Goal: Task Accomplishment & Management: Manage account settings

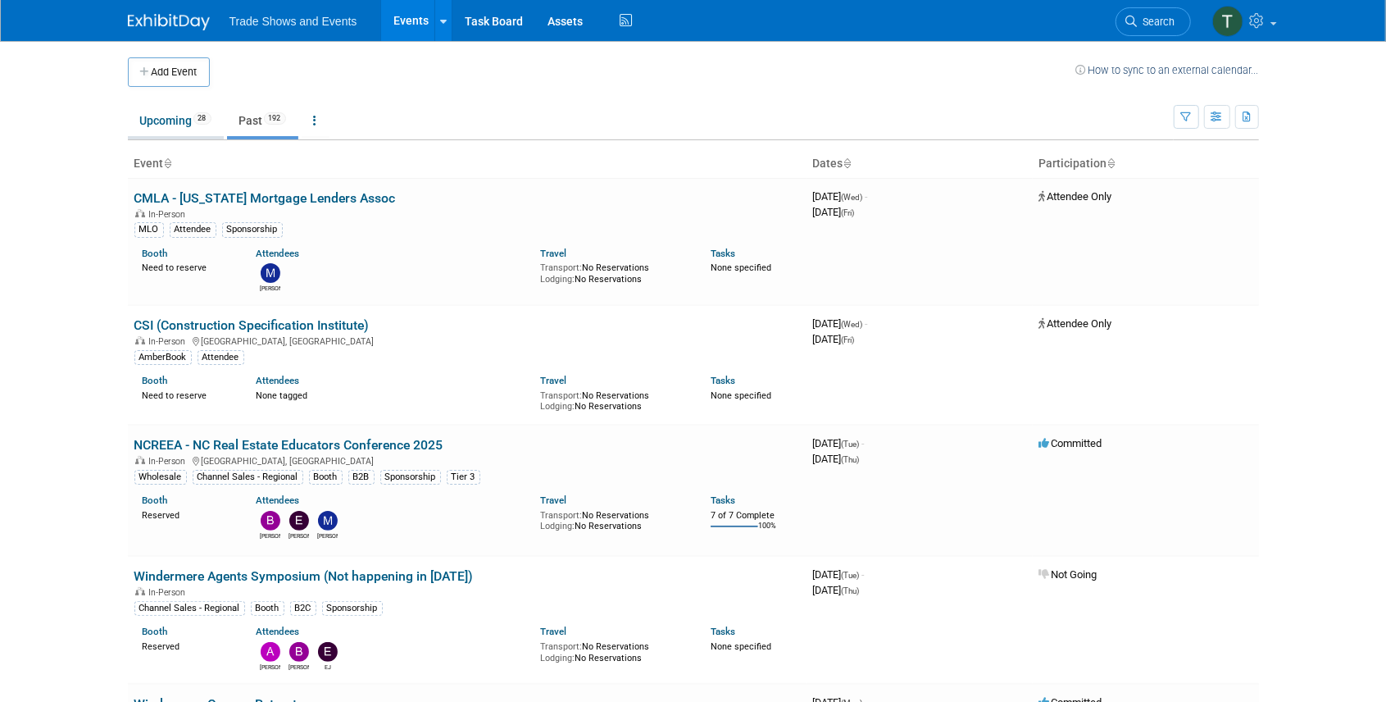
click at [184, 125] on link "Upcoming 28" at bounding box center [176, 120] width 96 height 31
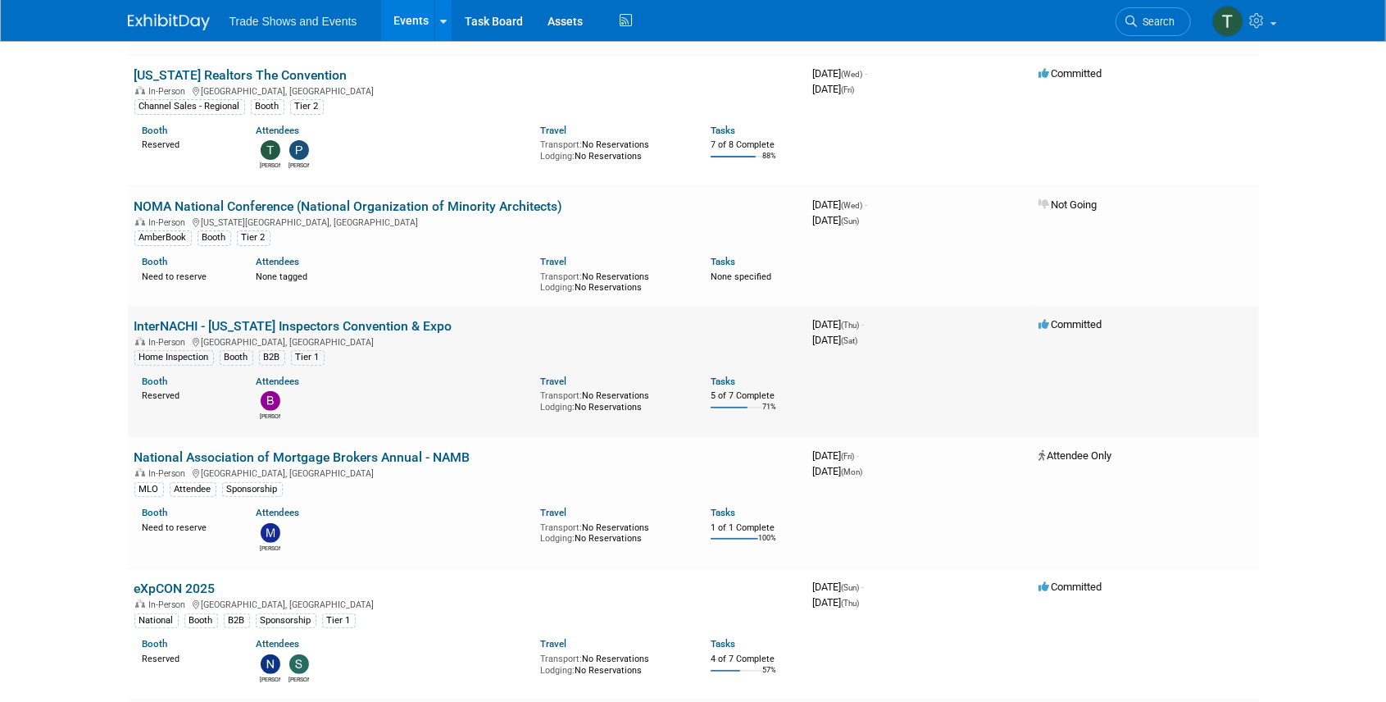
scroll to position [273, 0]
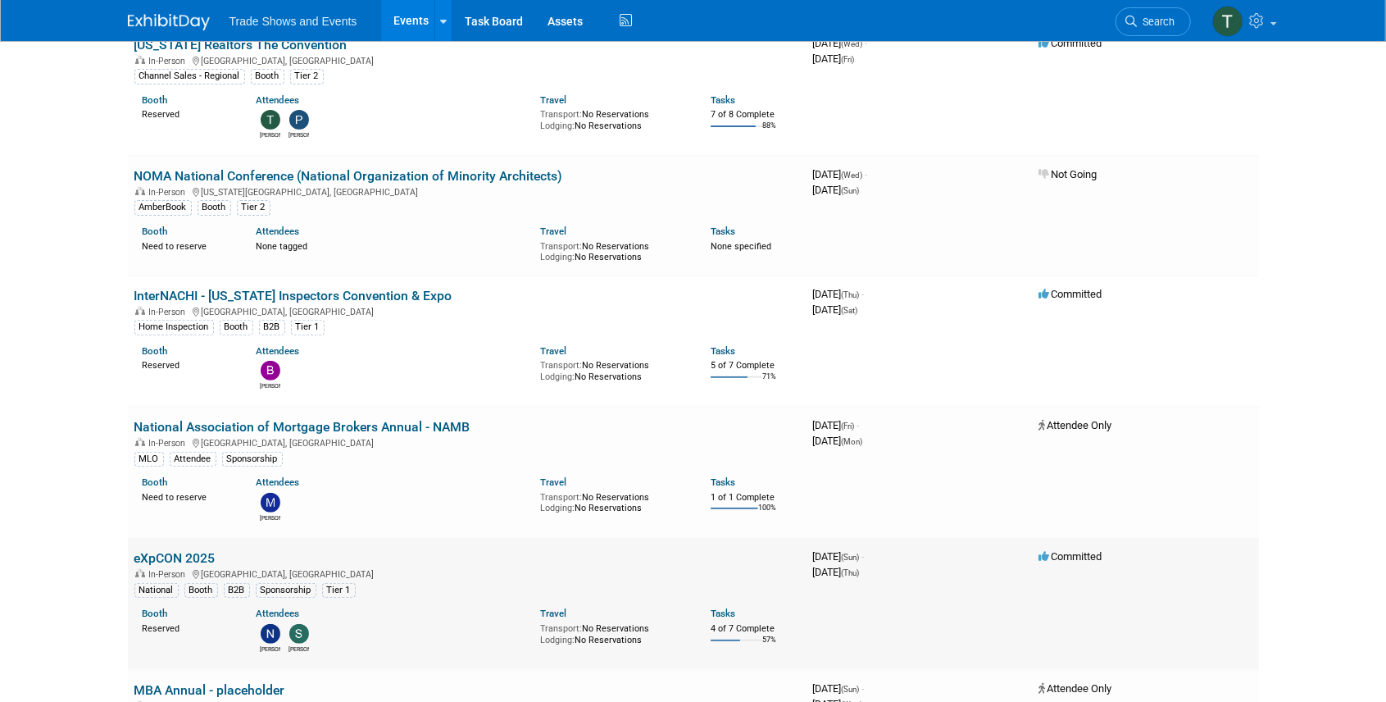
click at [174, 550] on link "eXpCON 2025" at bounding box center [174, 558] width 81 height 16
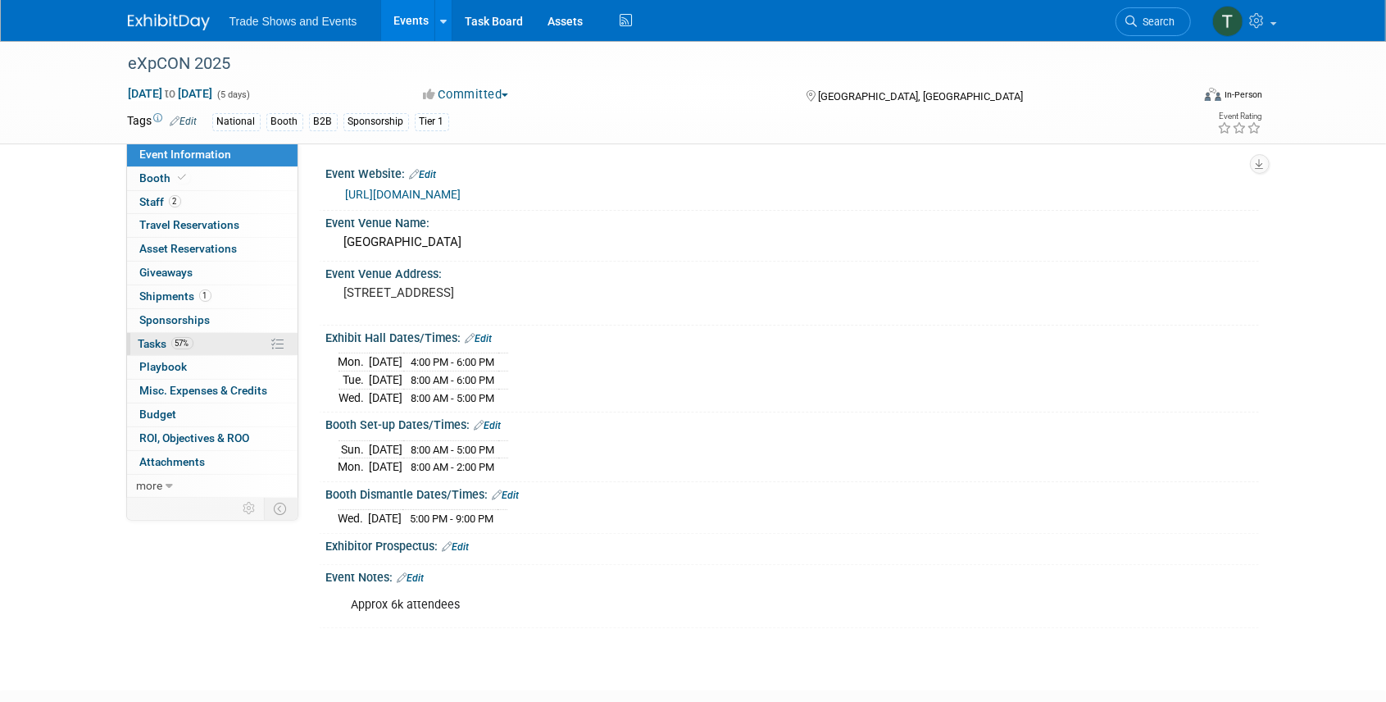
click at [157, 346] on span "Tasks 57%" at bounding box center [166, 343] width 55 height 13
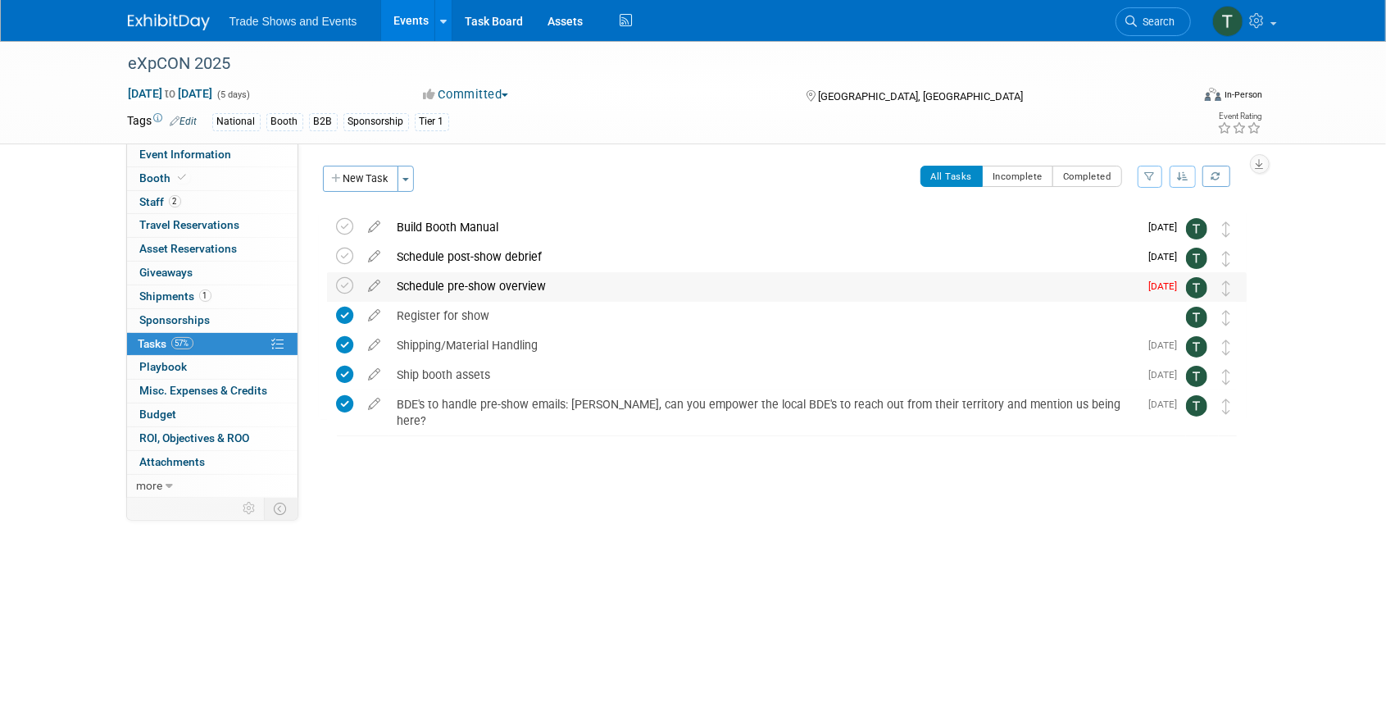
click at [466, 279] on div "Schedule pre-show overview" at bounding box center [764, 286] width 750 height 28
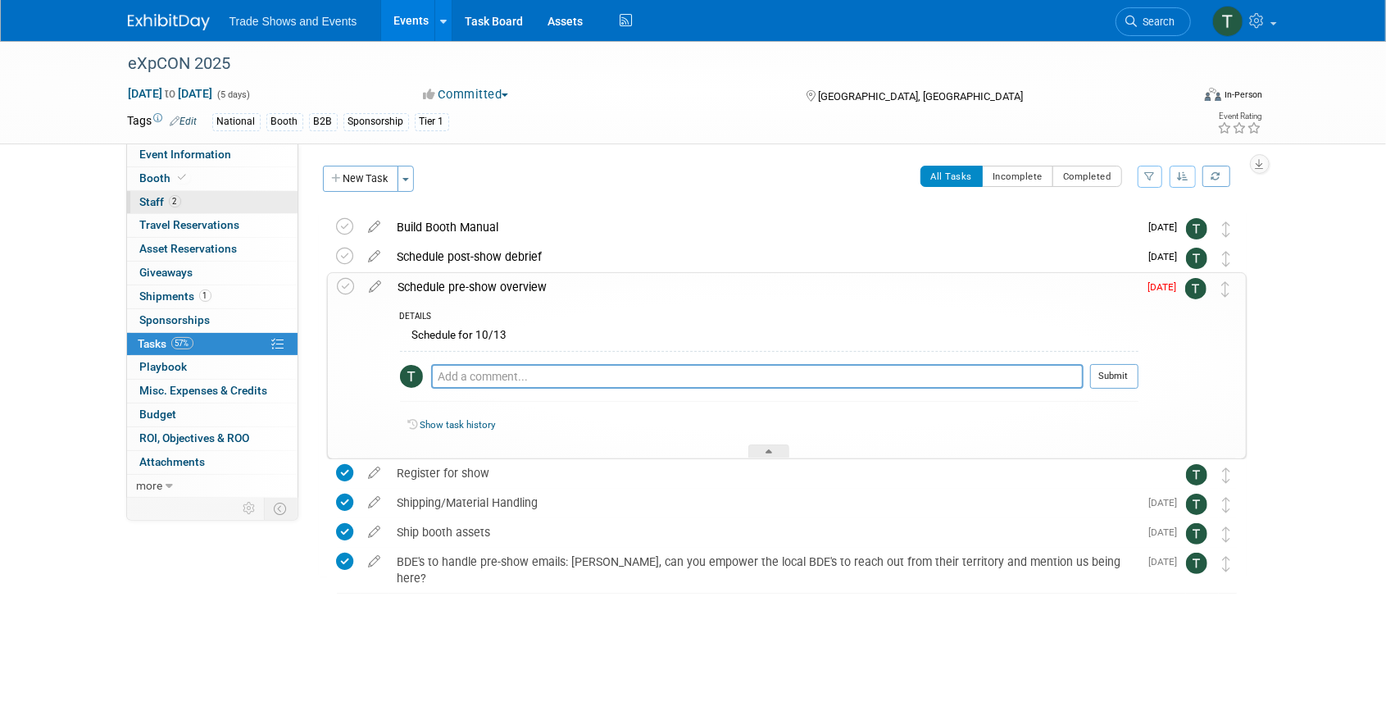
drag, startPoint x: 162, startPoint y: 203, endPoint x: 156, endPoint y: 212, distance: 10.5
click at [162, 203] on span "Staff 2" at bounding box center [160, 201] width 41 height 13
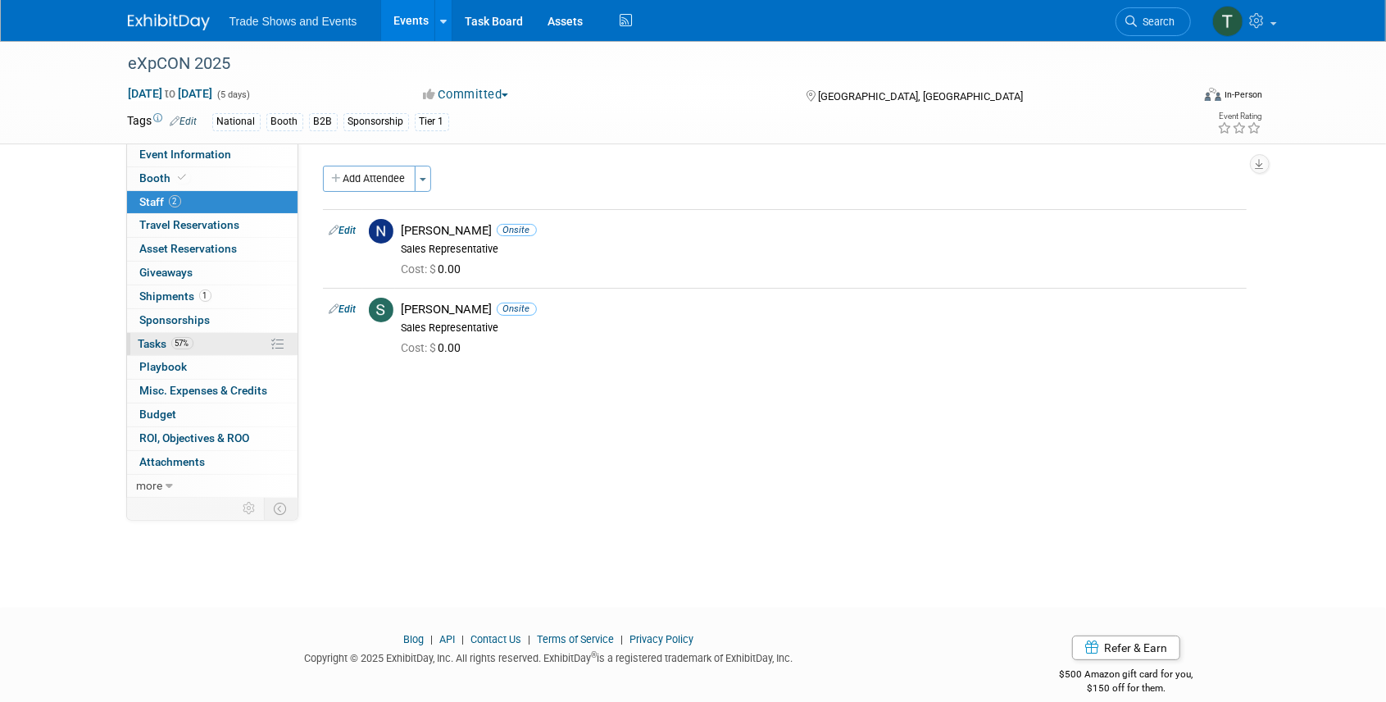
drag, startPoint x: 157, startPoint y: 341, endPoint x: 170, endPoint y: 342, distance: 12.3
click at [157, 341] on span "Tasks 57%" at bounding box center [166, 343] width 55 height 13
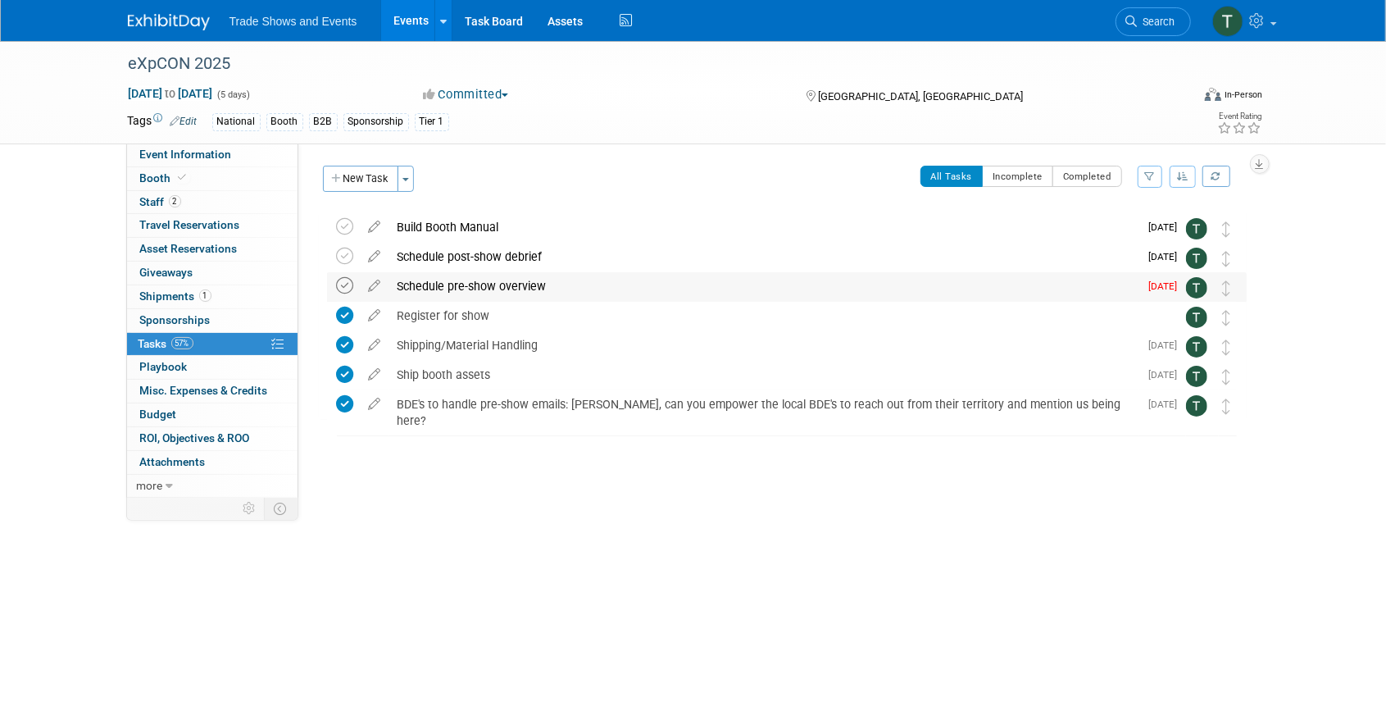
click at [346, 284] on icon at bounding box center [345, 285] width 17 height 17
click at [409, 21] on link "Events" at bounding box center [411, 20] width 60 height 41
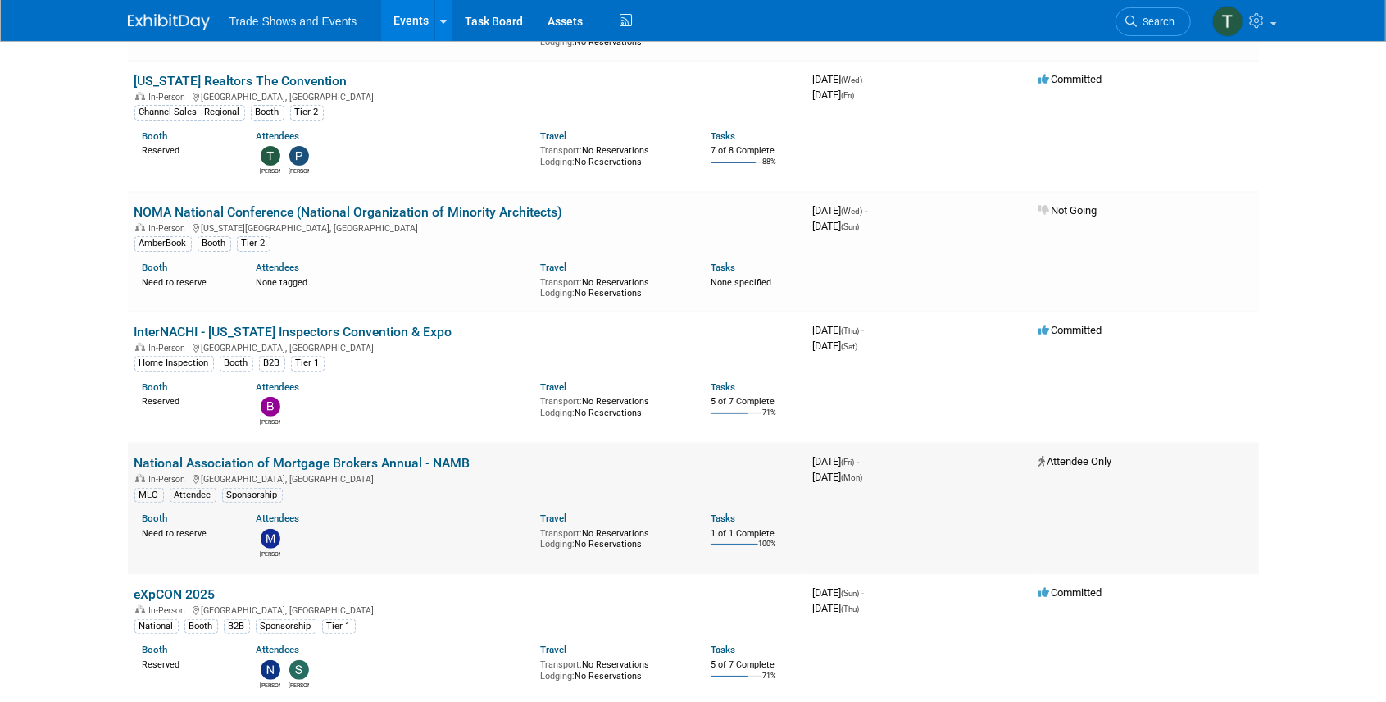
scroll to position [273, 0]
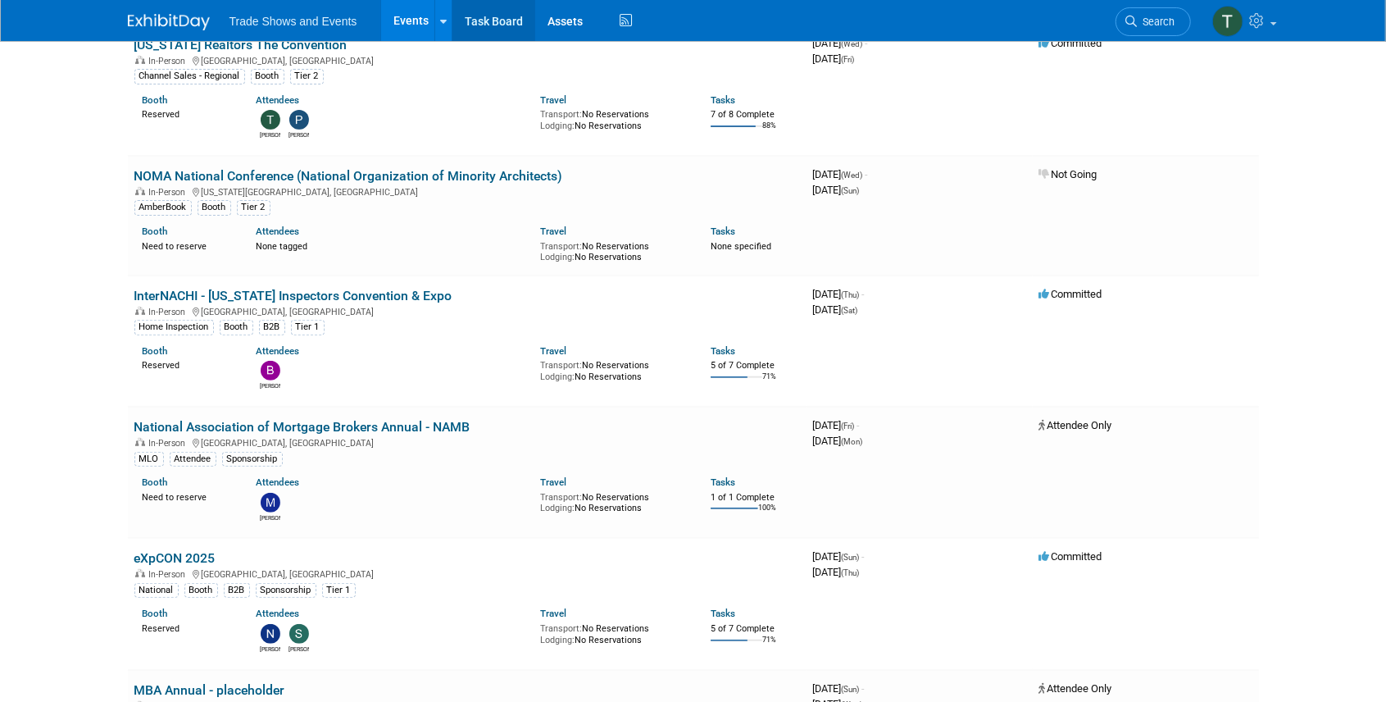
click at [487, 26] on link "Task Board" at bounding box center [494, 20] width 83 height 41
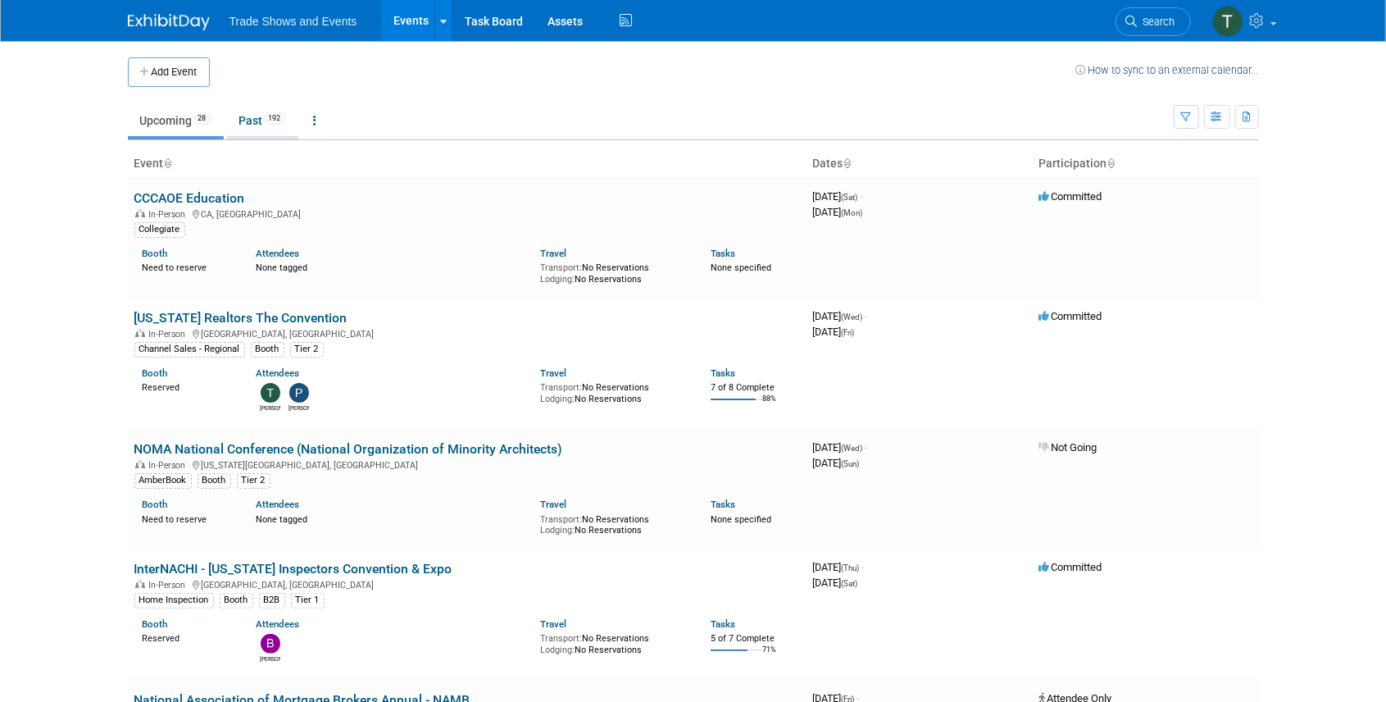
click at [262, 125] on link "Past 192" at bounding box center [262, 120] width 71 height 31
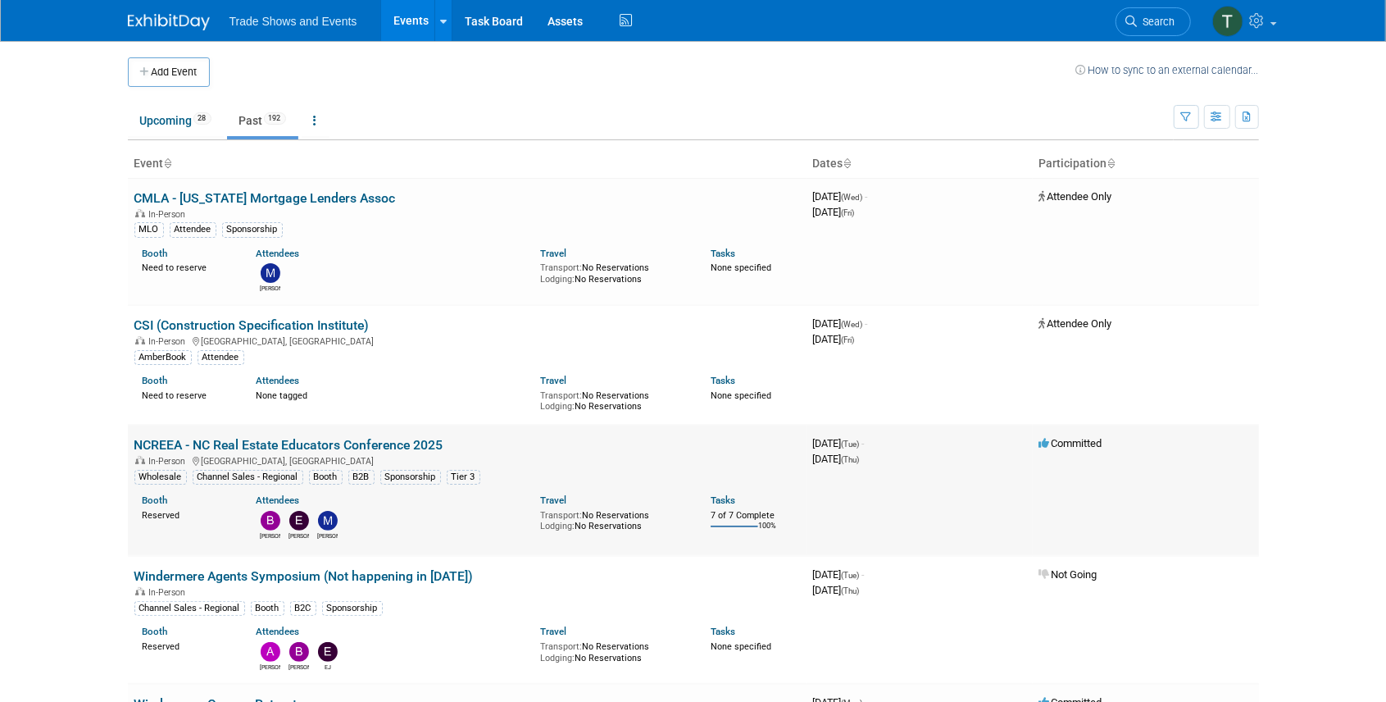
click at [400, 441] on link "NCREEA - NC Real Estate Educators Conference 2025" at bounding box center [288, 445] width 309 height 16
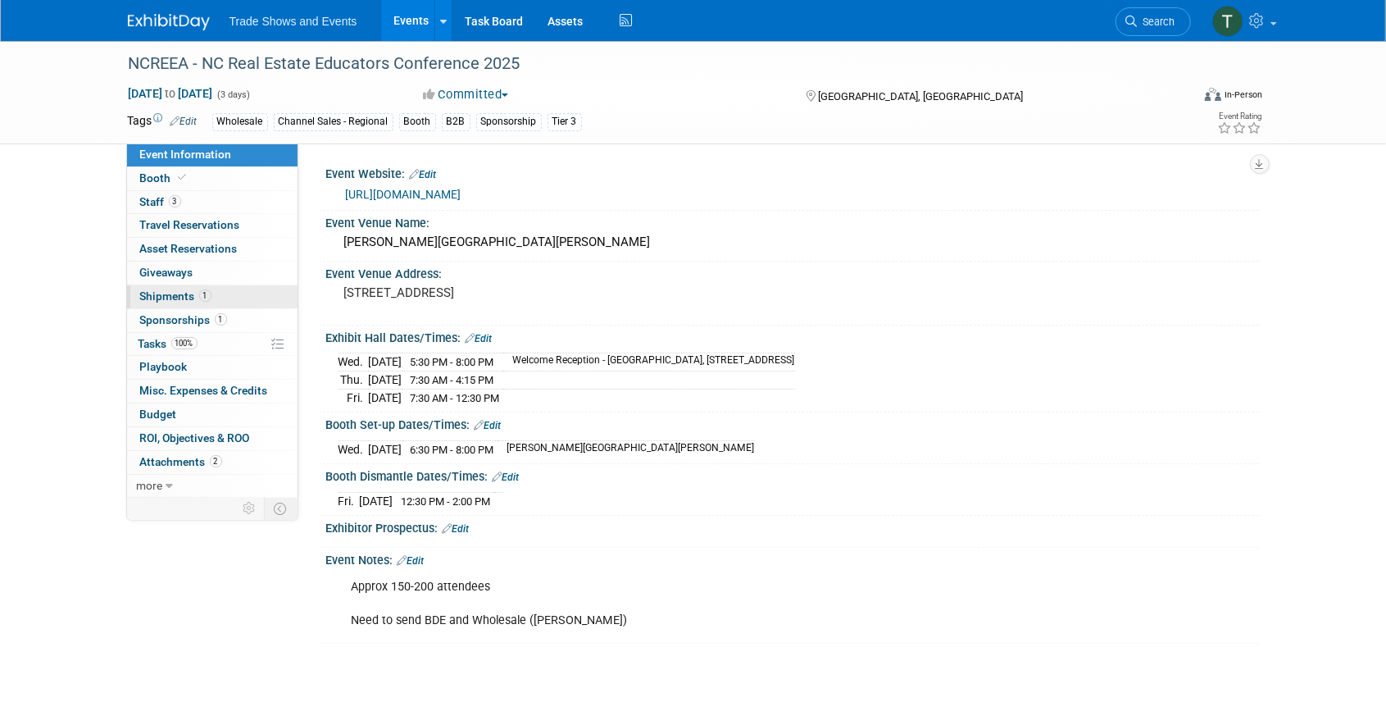
click at [168, 289] on span "Shipments 1" at bounding box center [175, 295] width 71 height 13
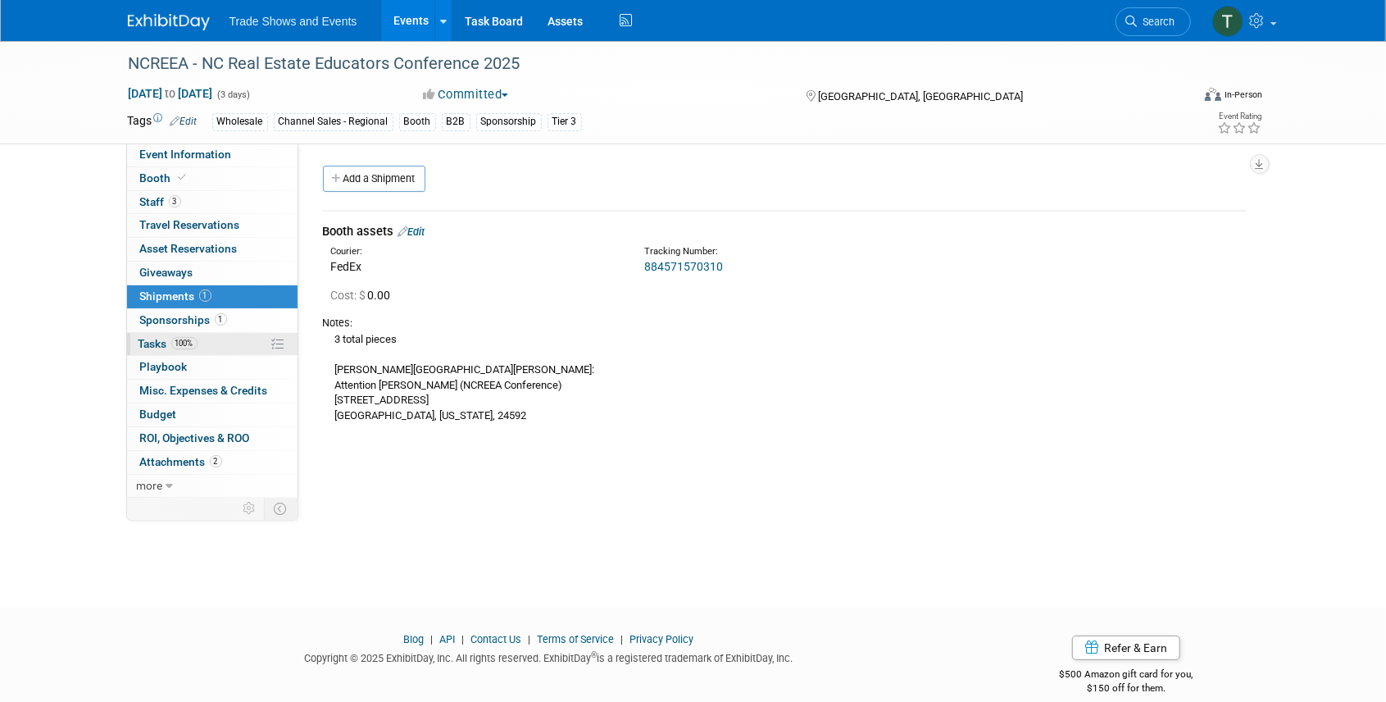
click at [164, 339] on span "Tasks 100%" at bounding box center [168, 343] width 59 height 13
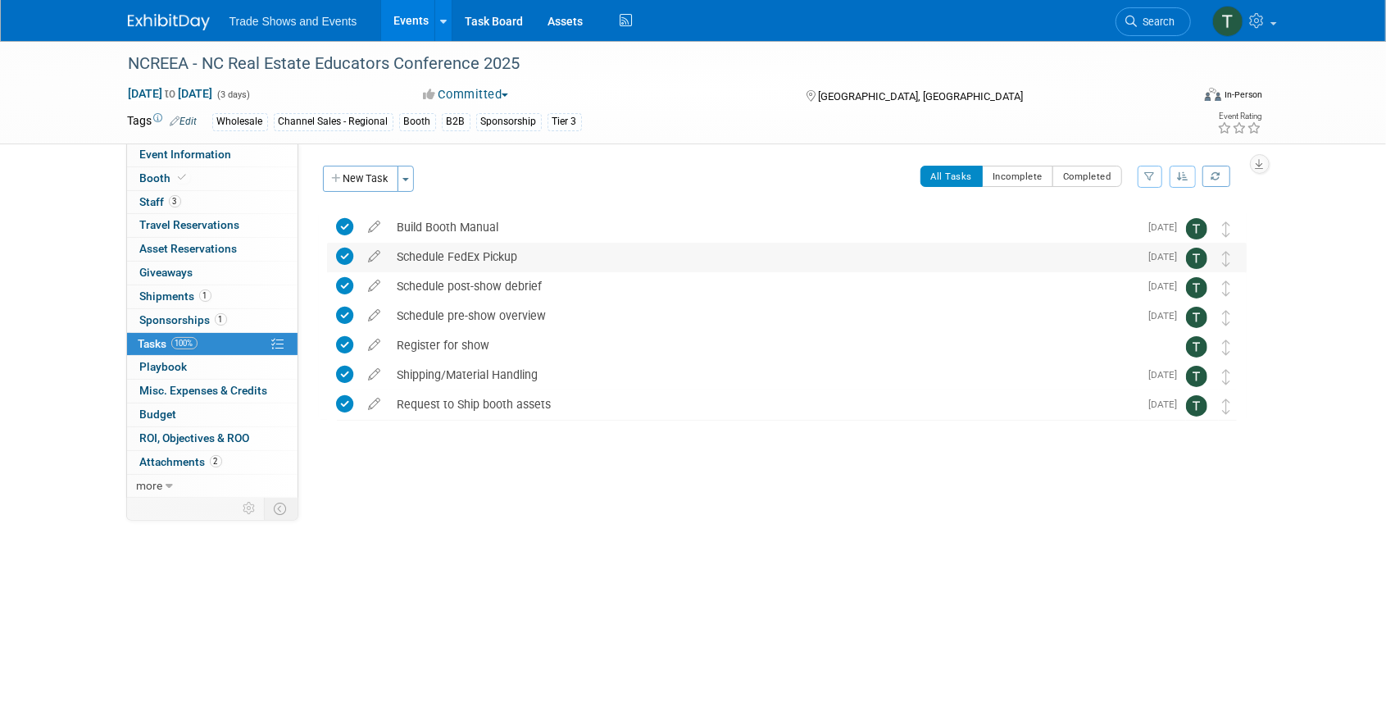
click at [462, 254] on div "Schedule FedEx Pickup" at bounding box center [764, 257] width 750 height 28
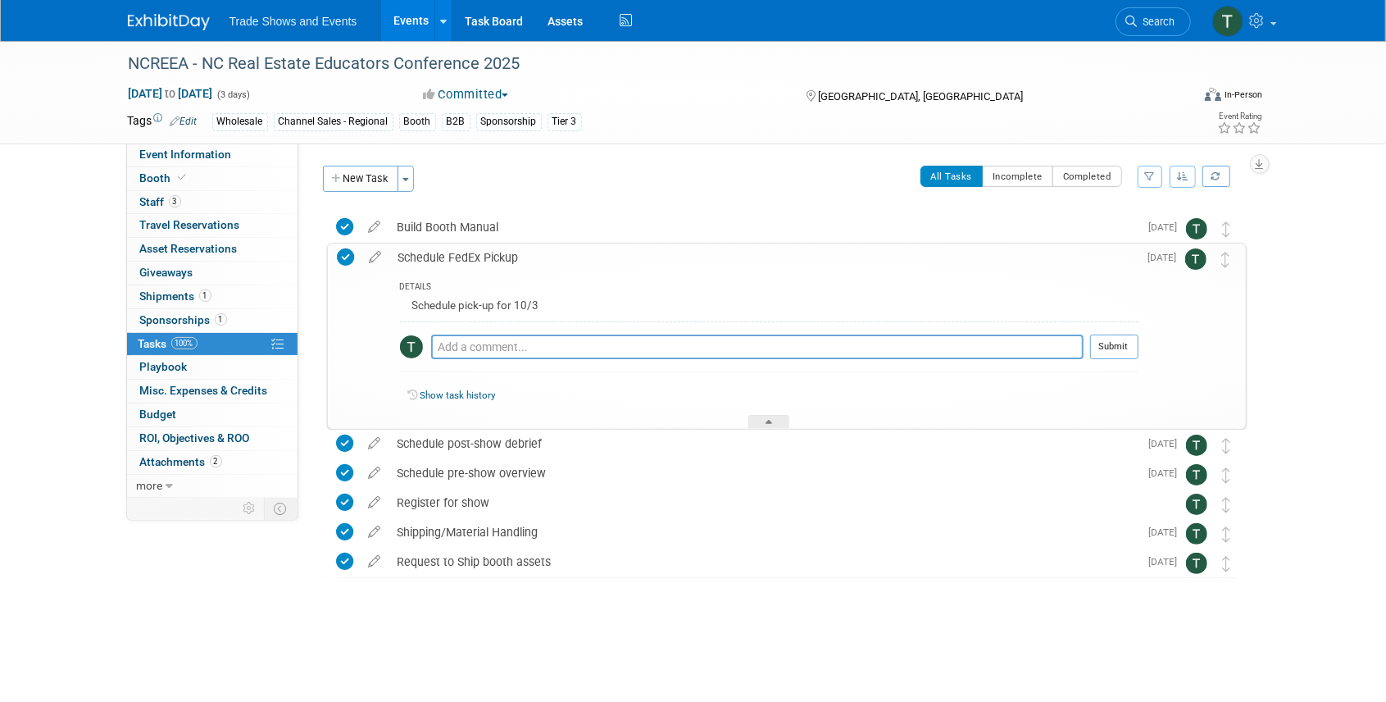
click at [462, 254] on div "Schedule FedEx Pickup" at bounding box center [764, 258] width 749 height 28
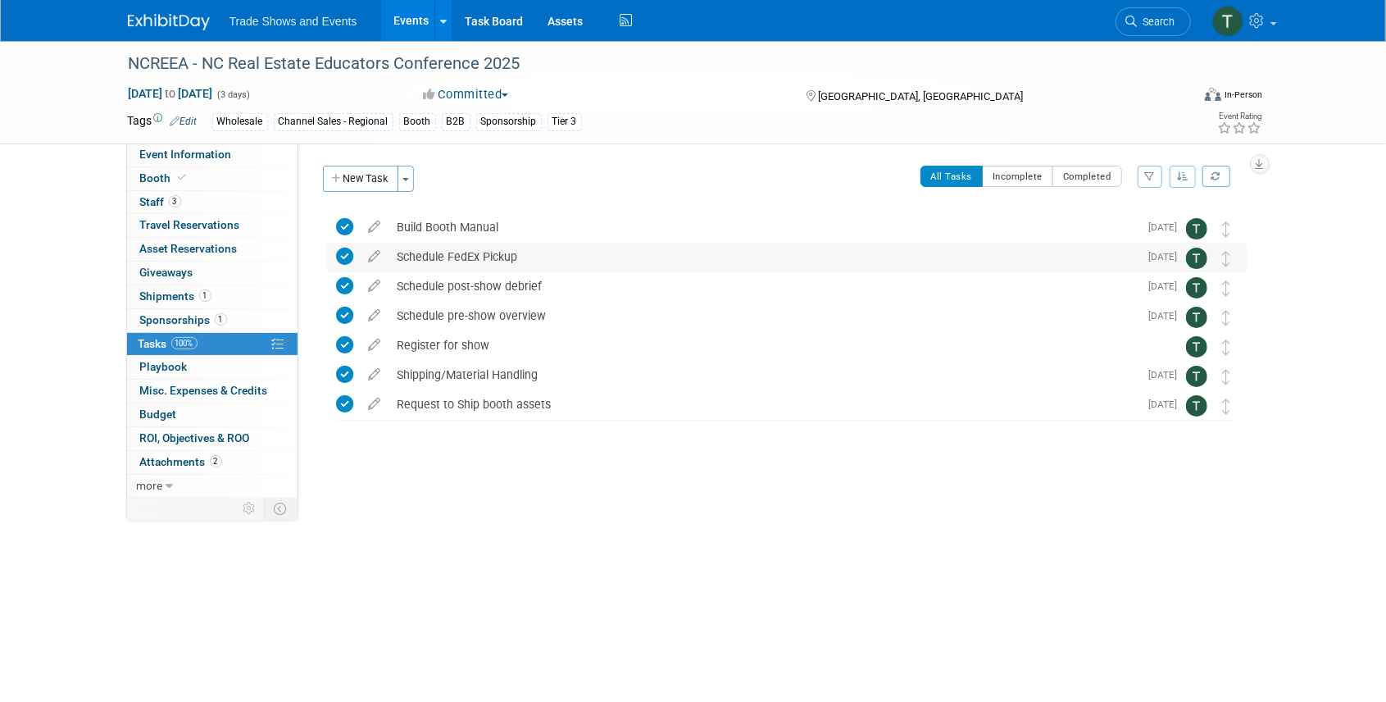
click at [463, 254] on div "Schedule FedEx Pickup" at bounding box center [764, 257] width 750 height 28
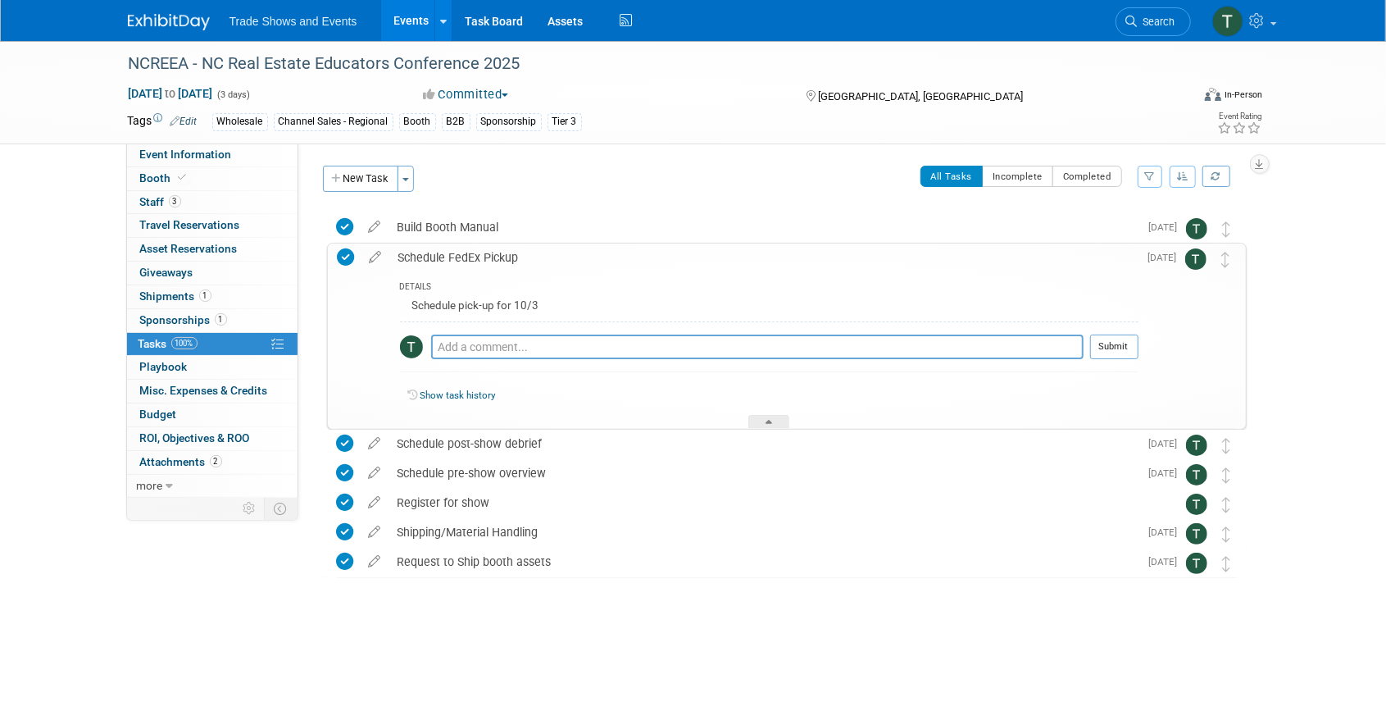
click at [462, 254] on div "Schedule FedEx Pickup" at bounding box center [764, 258] width 749 height 28
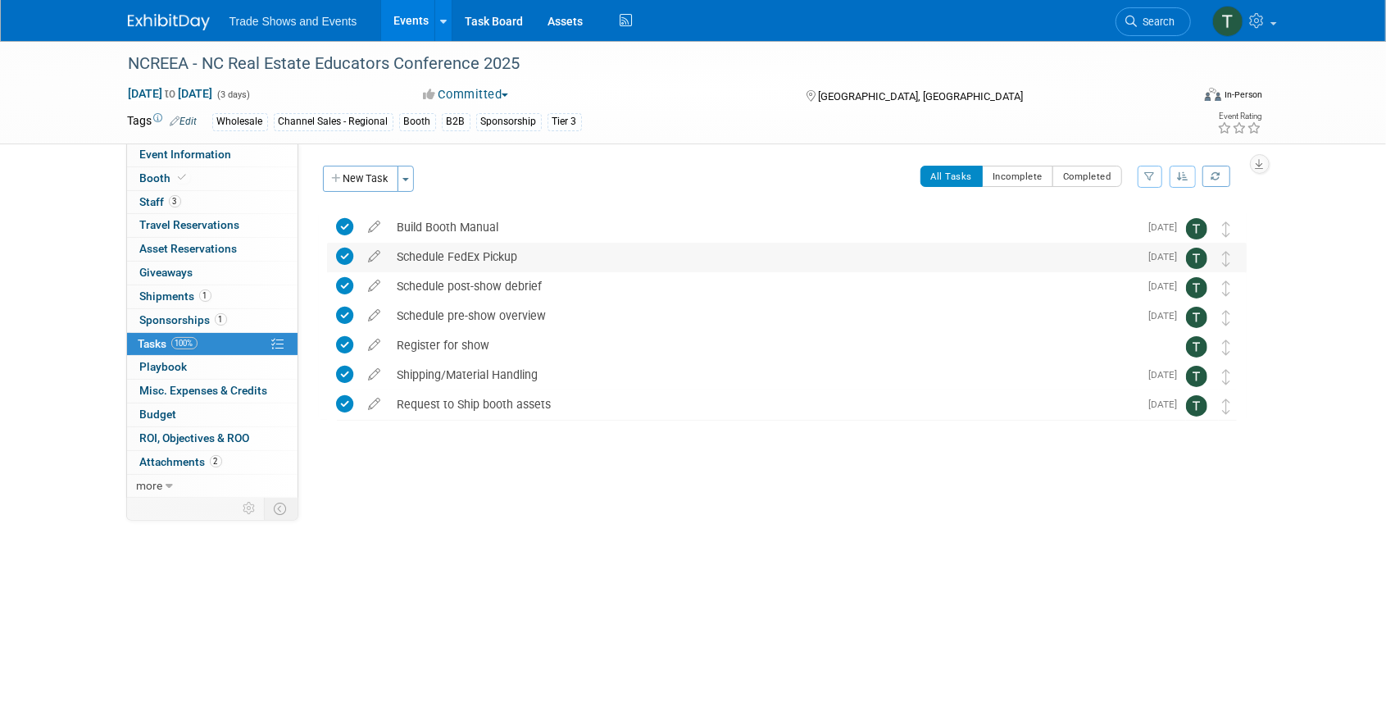
click at [480, 254] on div "Schedule FedEx Pickup" at bounding box center [764, 257] width 750 height 28
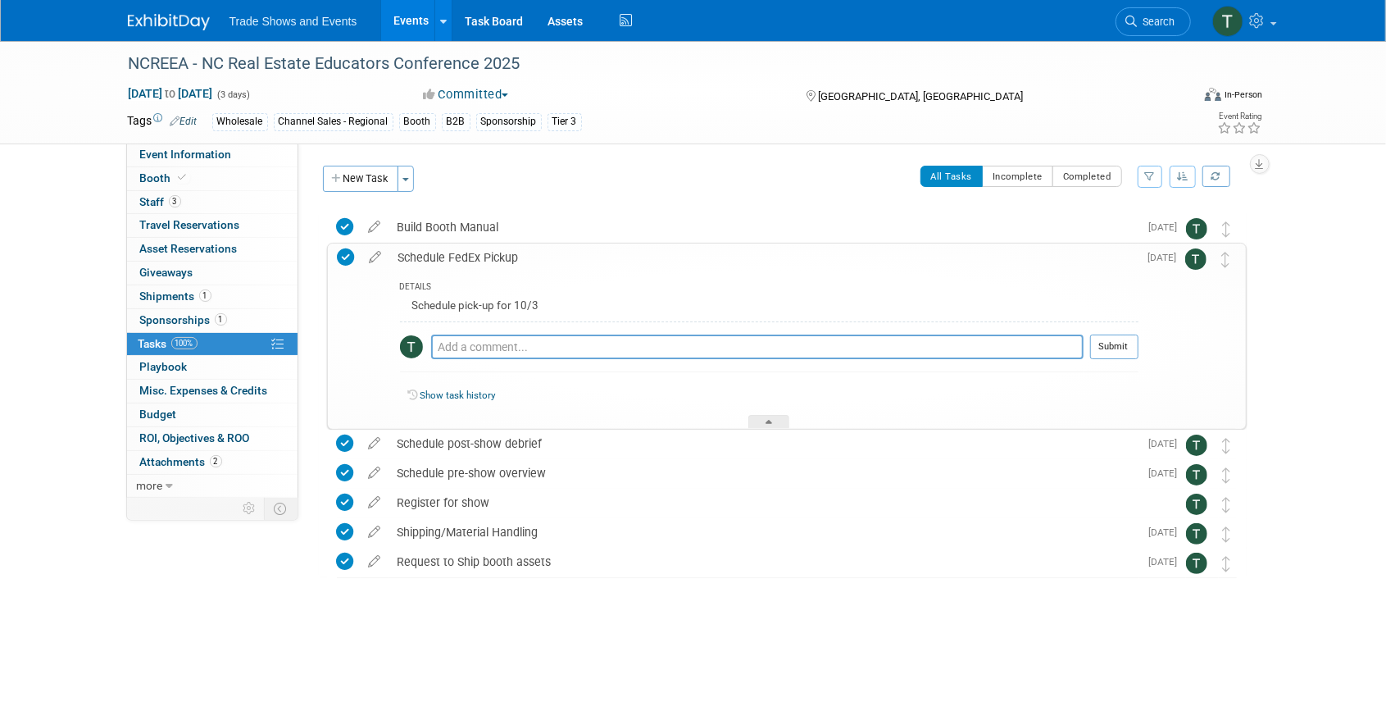
click at [380, 256] on icon at bounding box center [376, 254] width 29 height 20
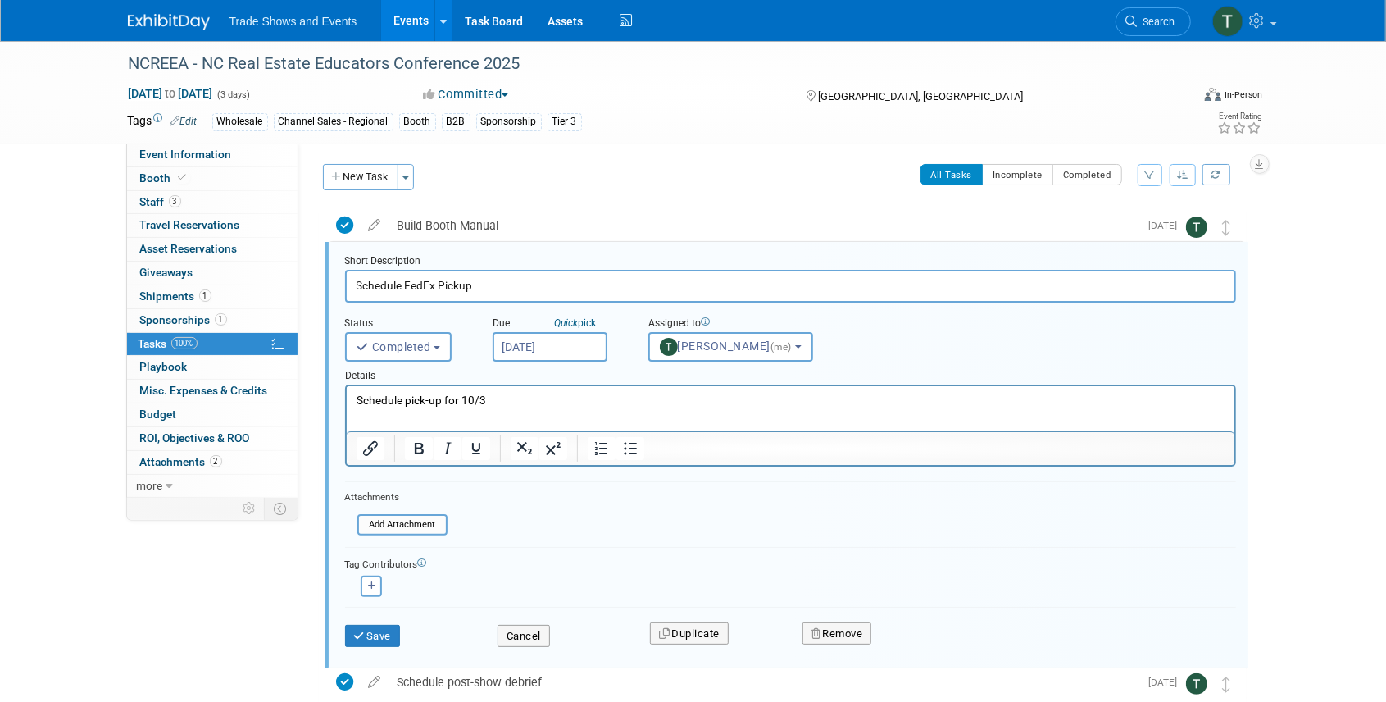
scroll to position [2, 0]
click at [498, 398] on p "Schedule pick-up for 10/3" at bounding box center [790, 400] width 869 height 16
click at [385, 638] on button "Save" at bounding box center [373, 635] width 56 height 23
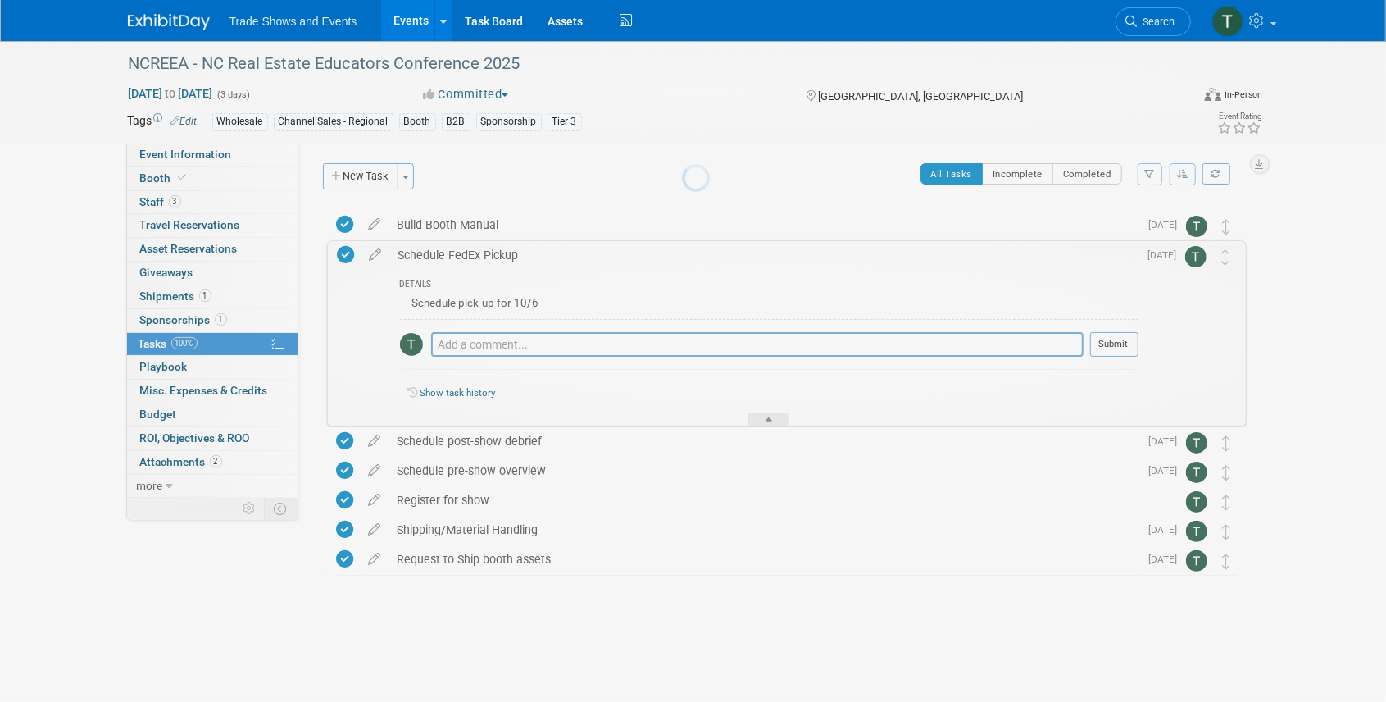
scroll to position [0, 0]
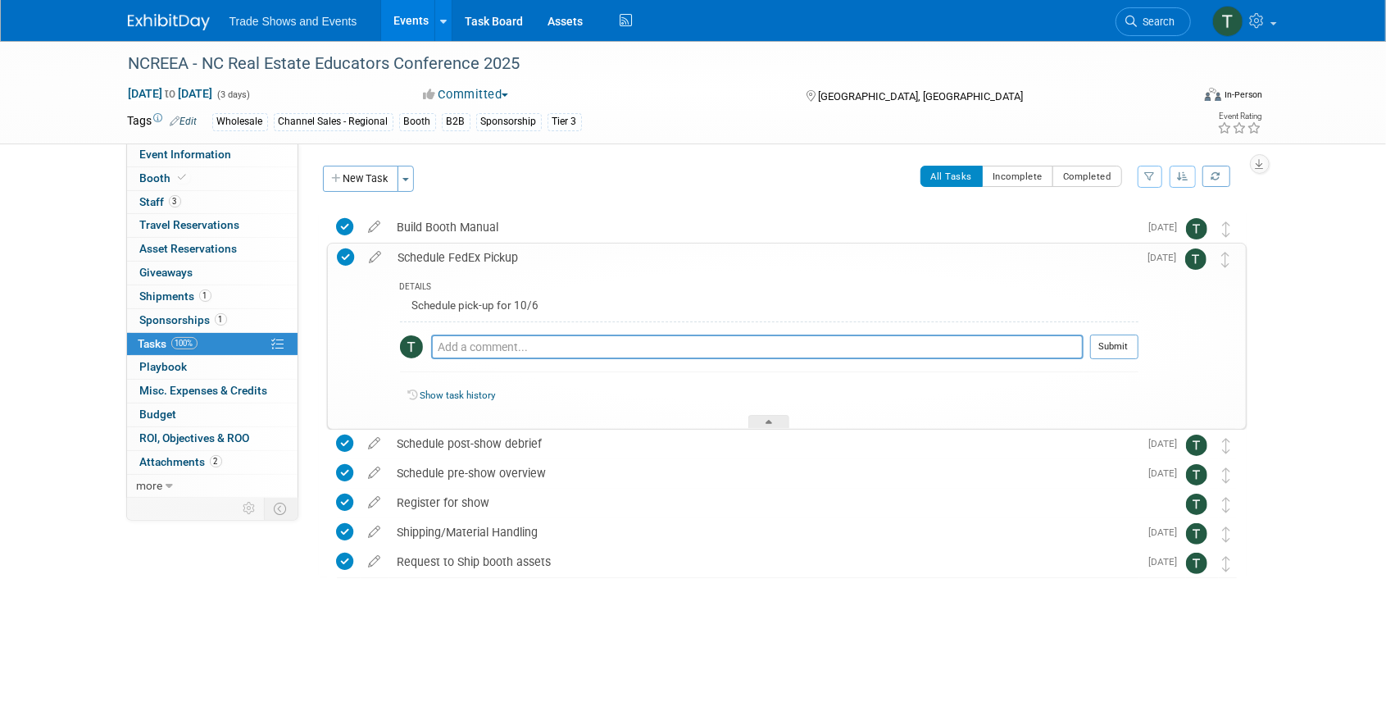
click at [413, 23] on link "Events" at bounding box center [411, 20] width 60 height 41
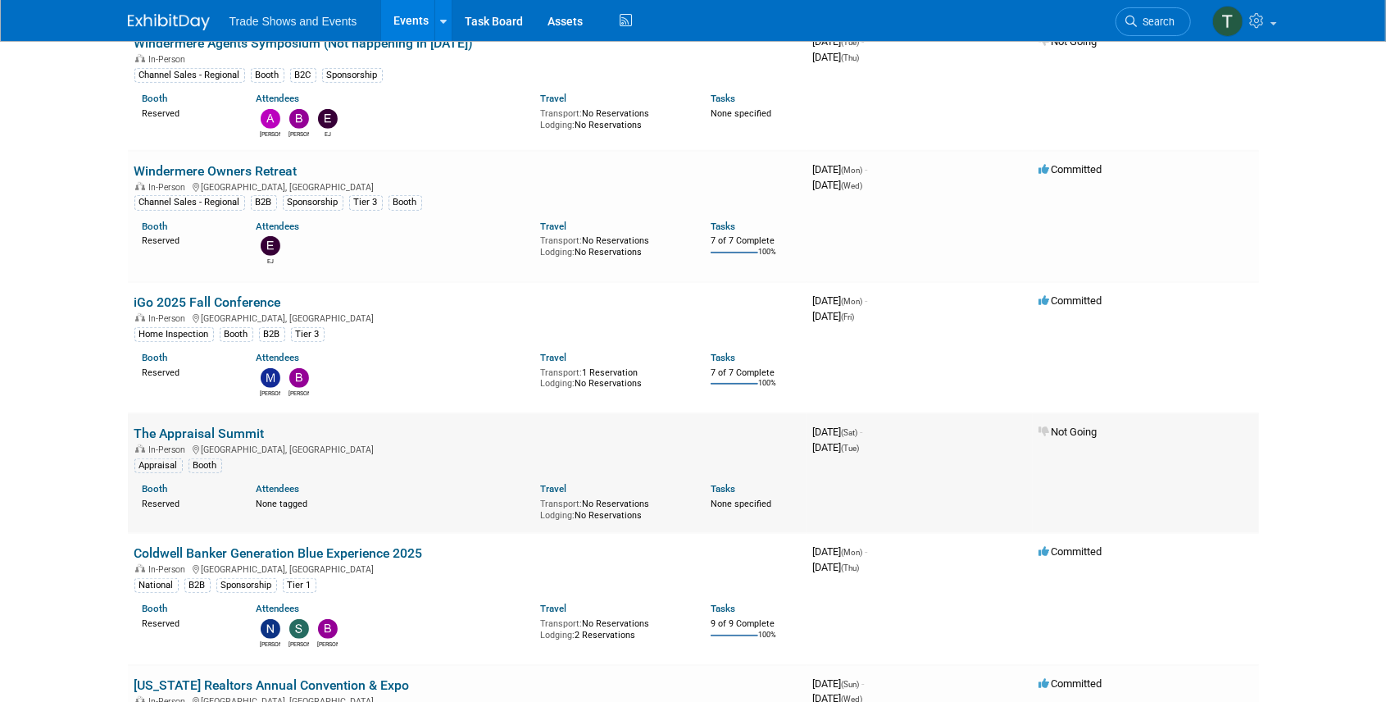
scroll to position [546, 0]
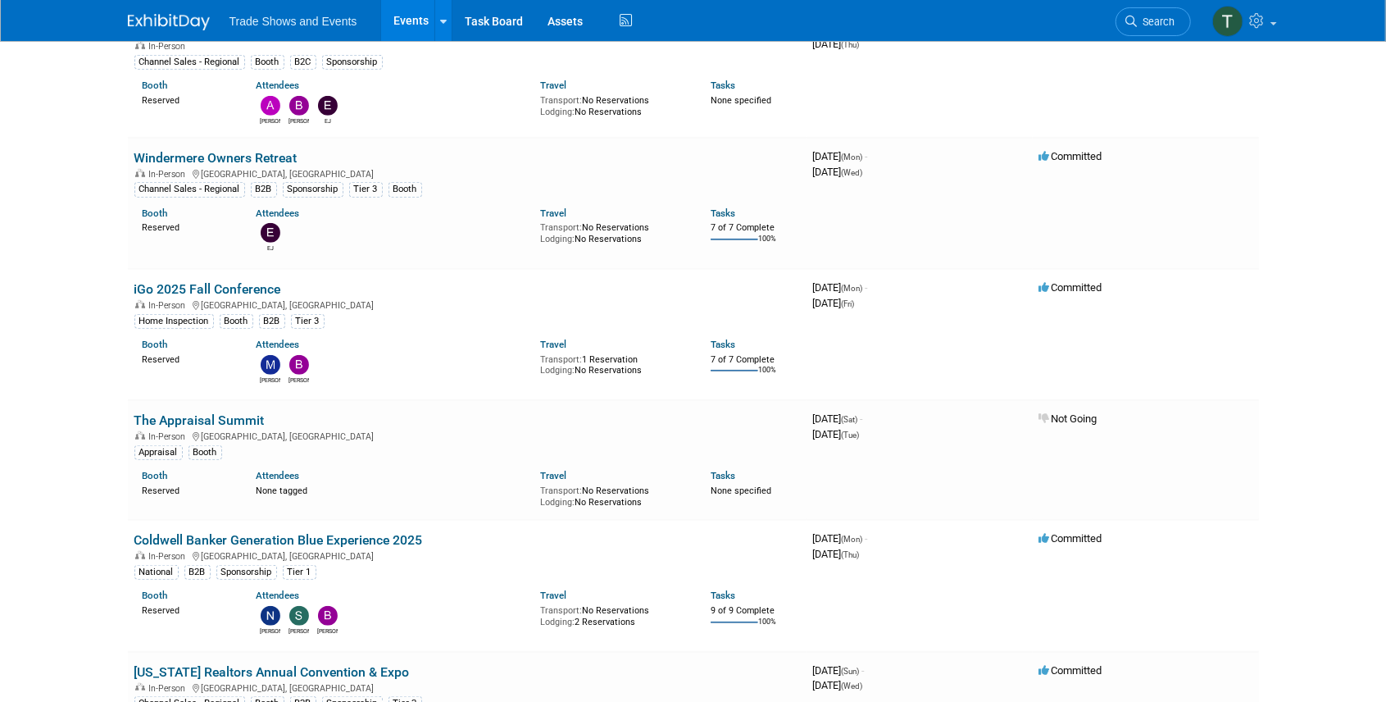
click at [414, 22] on link "Events" at bounding box center [411, 20] width 60 height 41
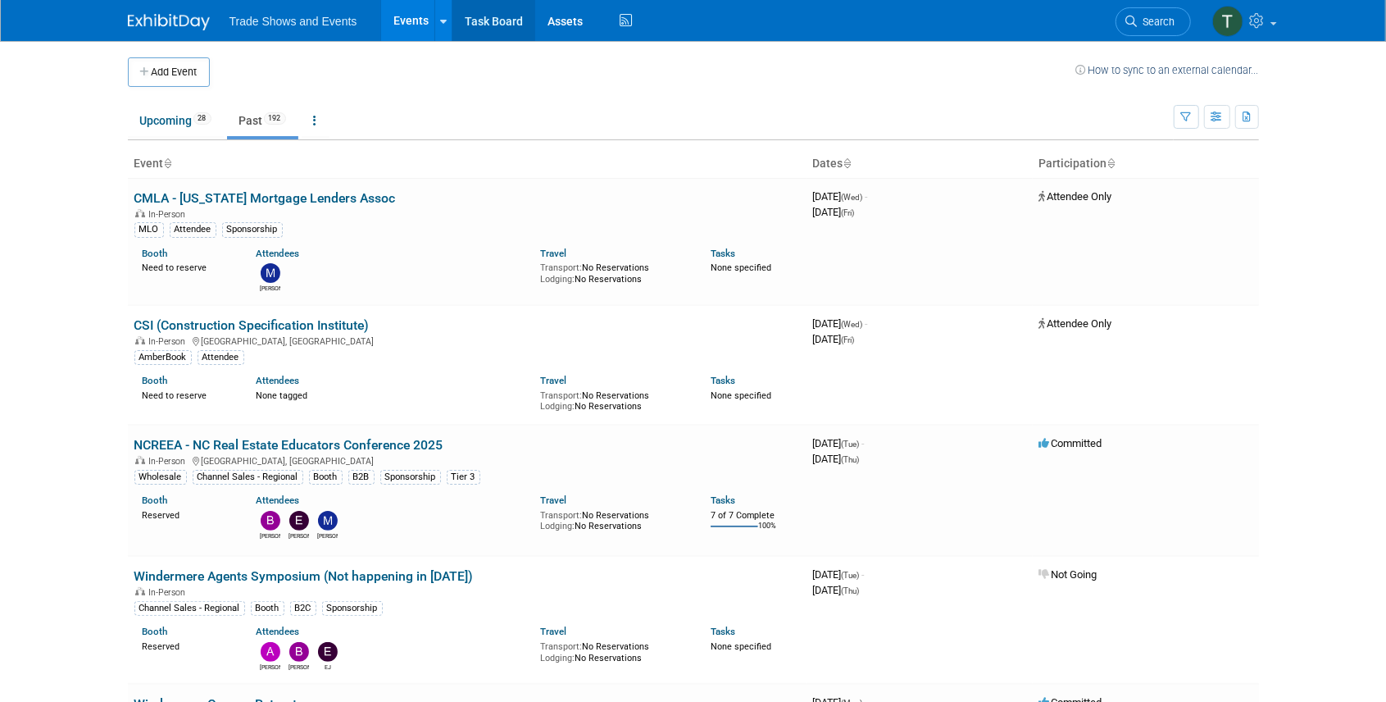
click at [483, 20] on link "Task Board" at bounding box center [494, 20] width 83 height 41
click at [1214, 116] on icon "button" at bounding box center [1218, 117] width 12 height 11
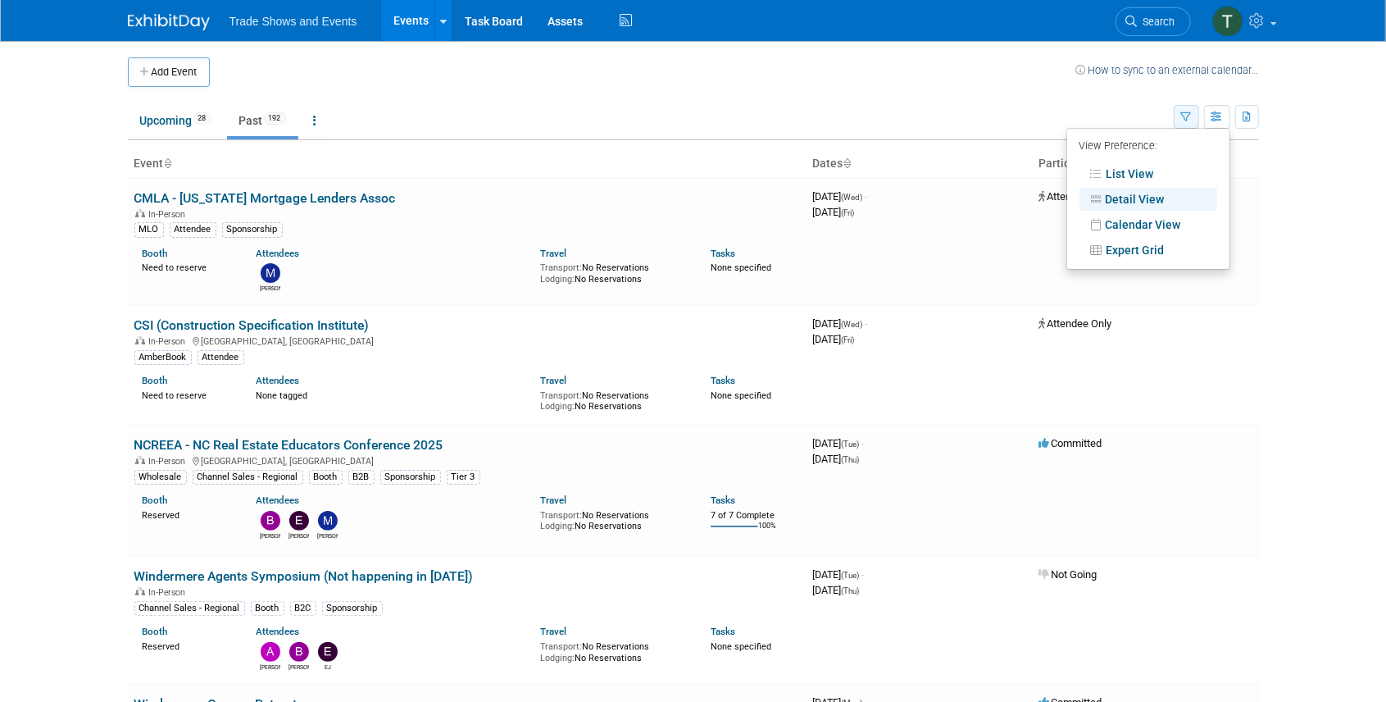
click at [1182, 112] on icon "button" at bounding box center [1187, 117] width 11 height 11
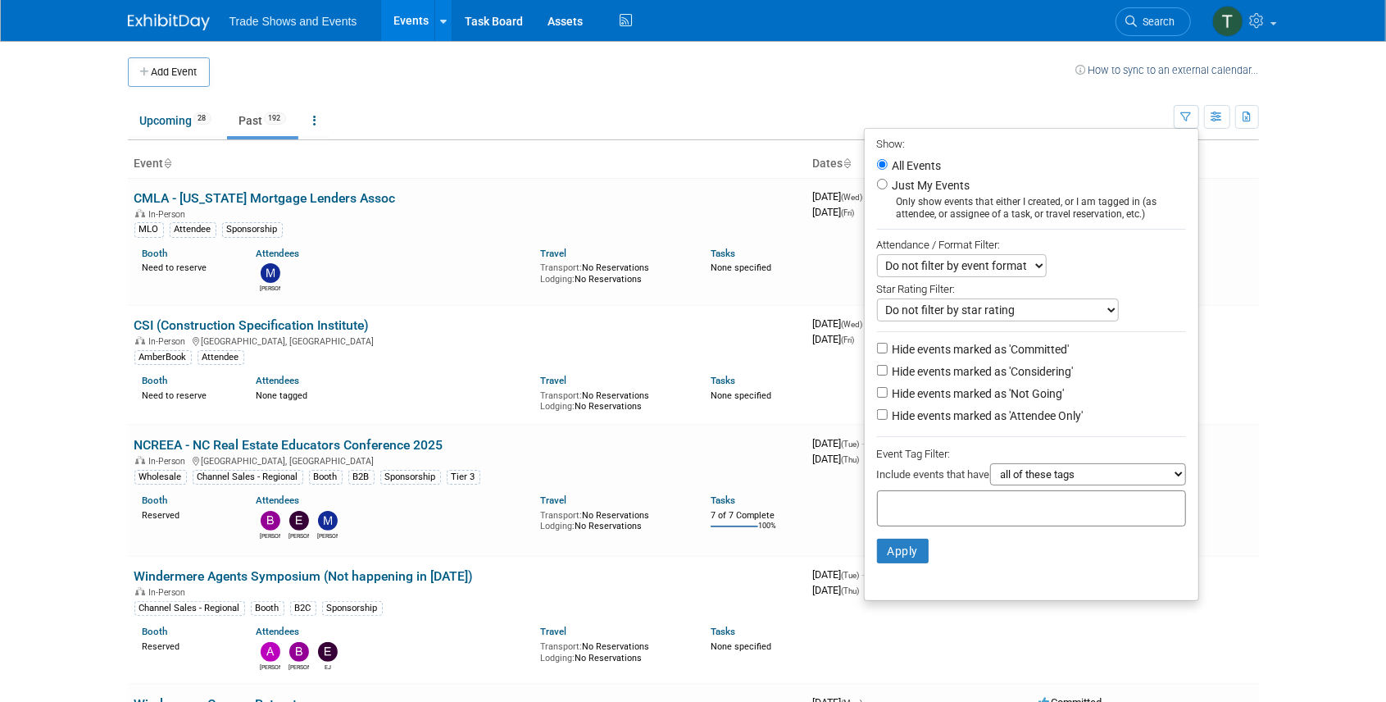
click at [1031, 415] on label "Hide events marked as 'Attendee Only'" at bounding box center [987, 416] width 194 height 16
click at [888, 415] on input "Hide events marked as 'Attendee Only'" at bounding box center [882, 414] width 11 height 11
checkbox input "true"
click at [909, 553] on button "Apply" at bounding box center [903, 551] width 52 height 25
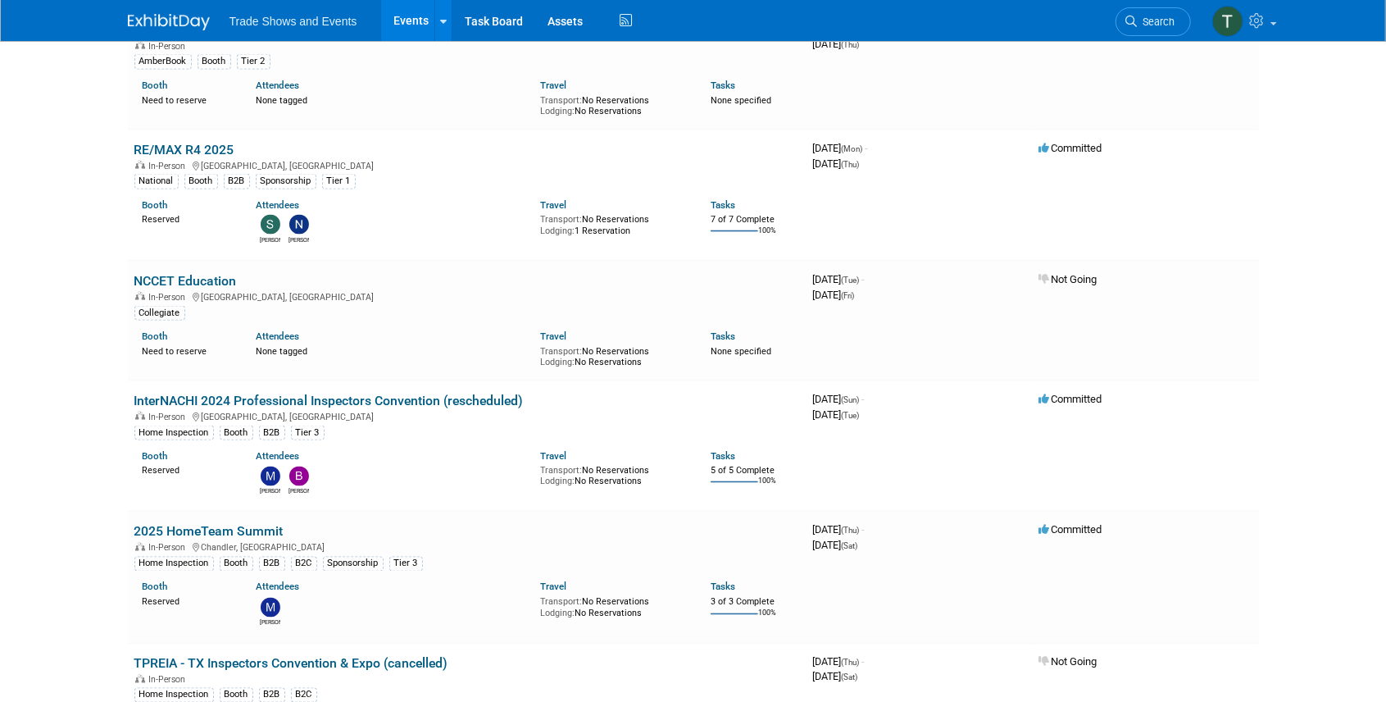
scroll to position [5739, 0]
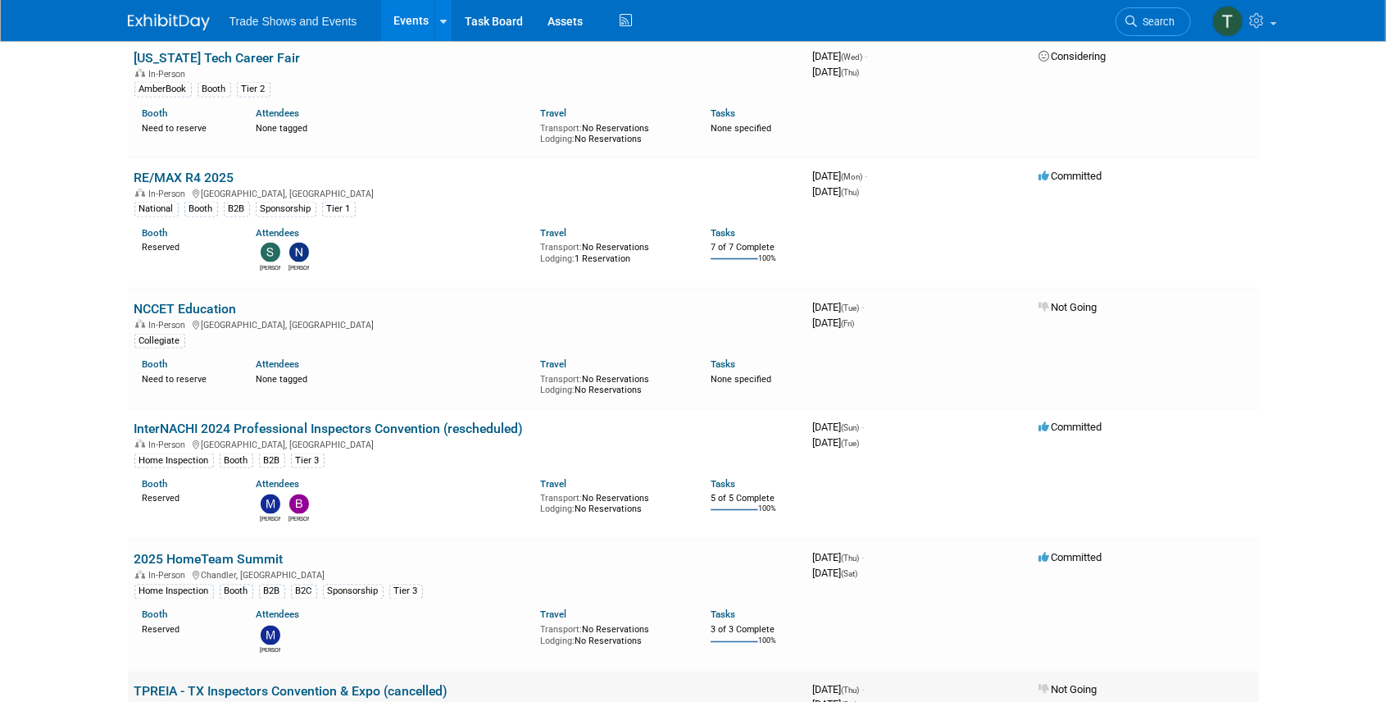
click at [304, 684] on link "TPREIA - TX Inspectors Convention & Expo (cancelled)" at bounding box center [291, 692] width 314 height 16
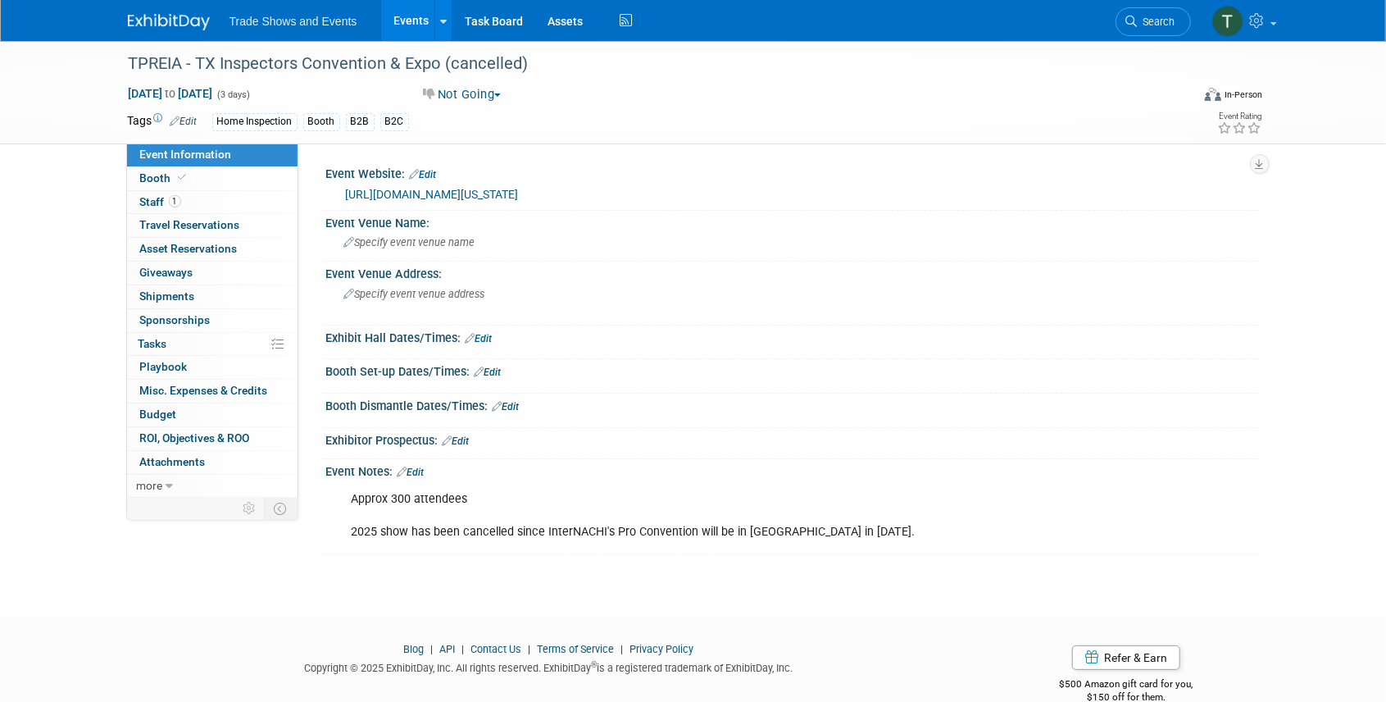
click at [407, 15] on link "Events" at bounding box center [411, 20] width 60 height 41
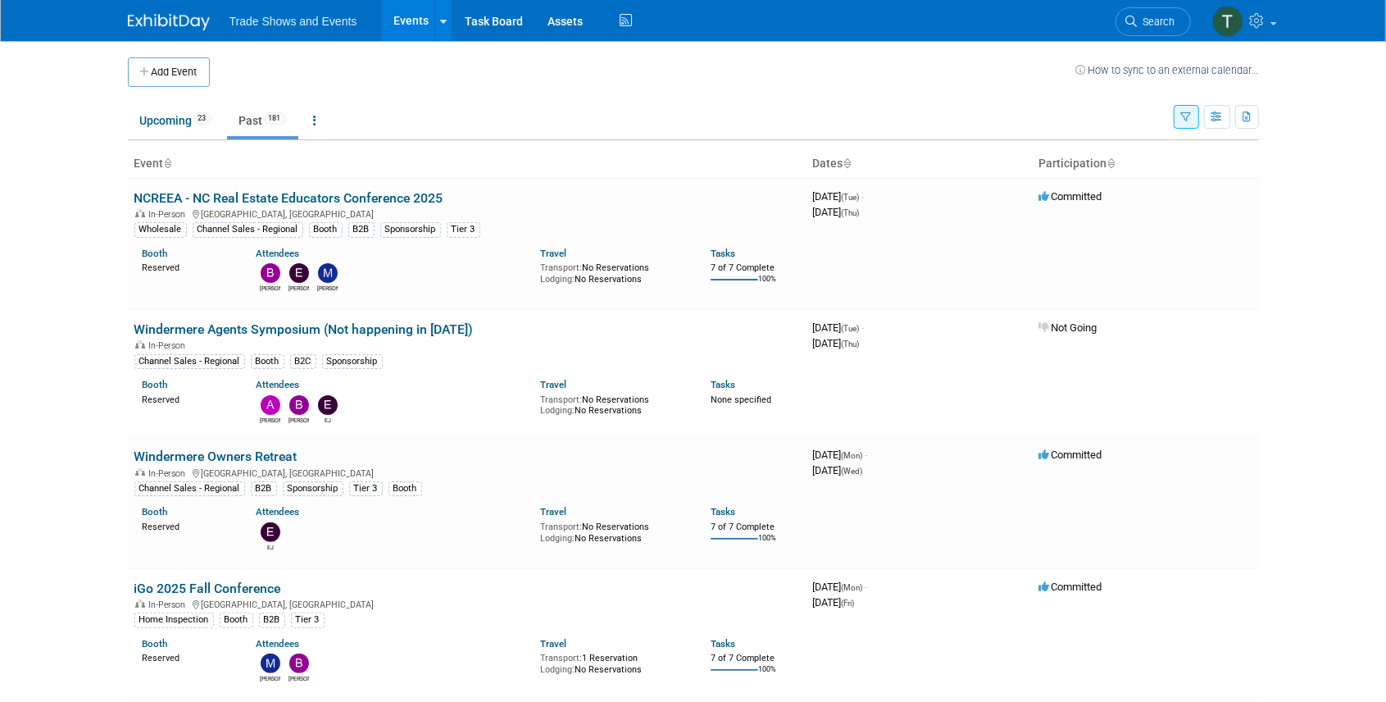
click at [1188, 115] on icon "button" at bounding box center [1187, 117] width 11 height 11
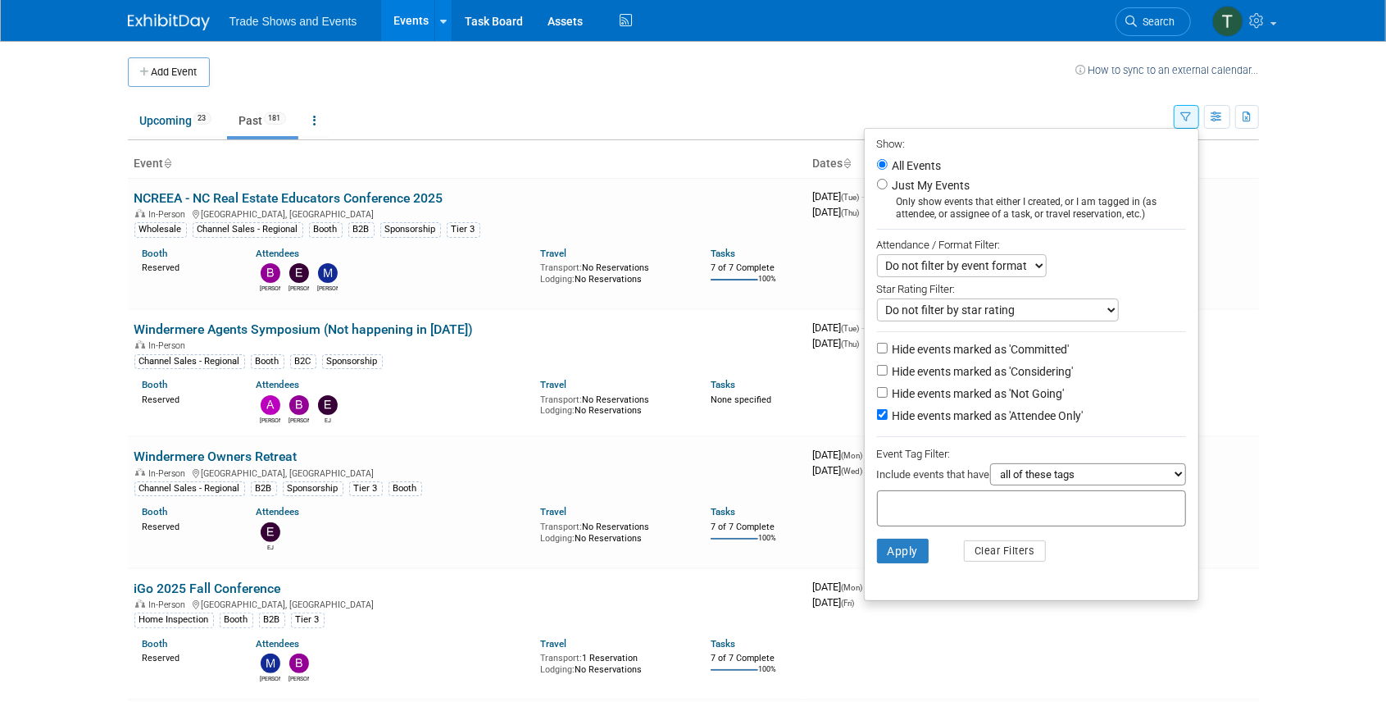
click at [54, 351] on body "Trade Shows and Events Events Add Event Bulk Upload Events Shareable Event Boar…" at bounding box center [693, 351] width 1386 height 702
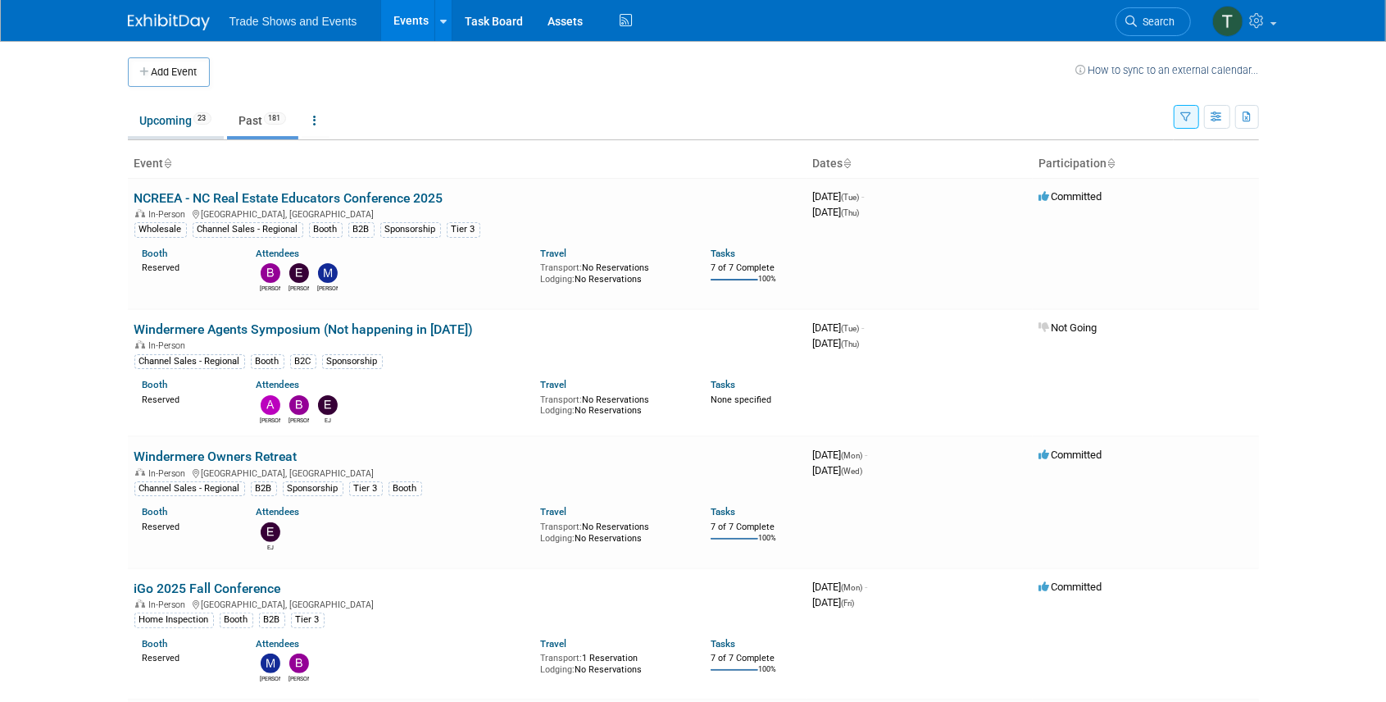
click at [167, 121] on link "Upcoming 23" at bounding box center [176, 120] width 96 height 31
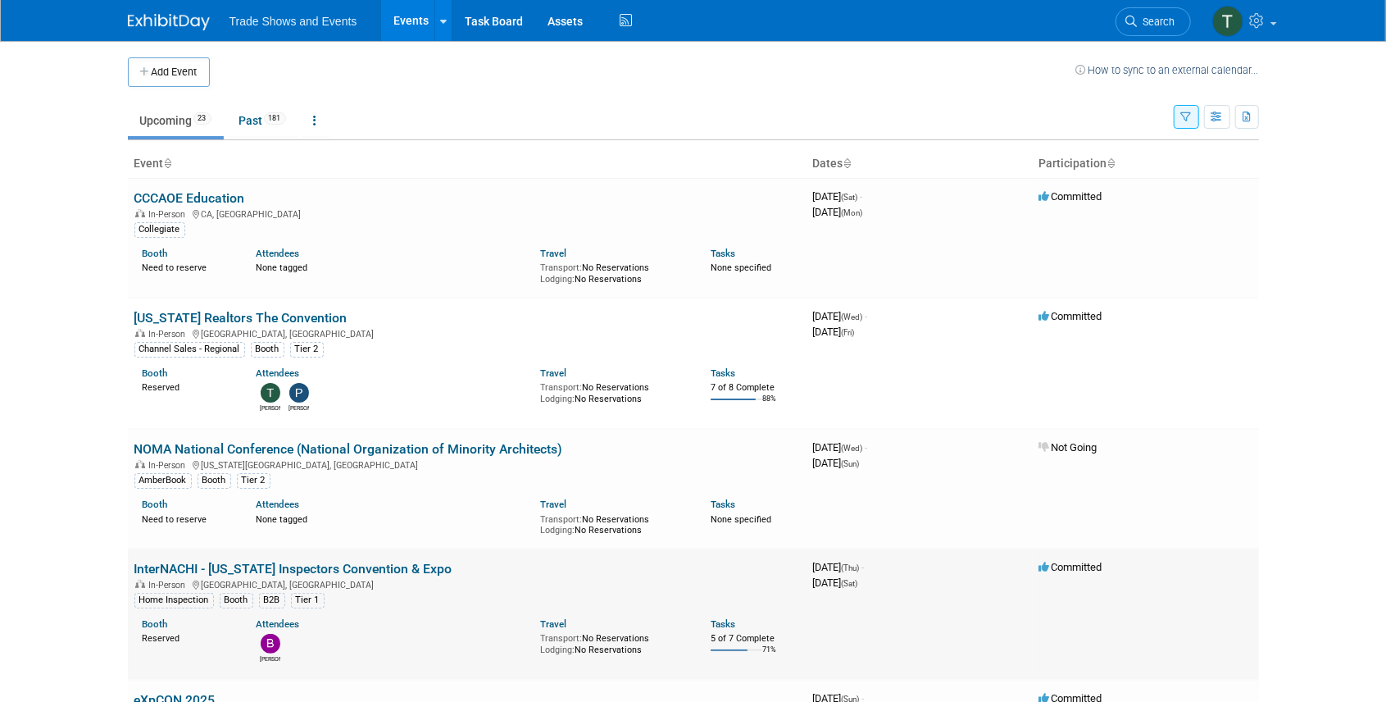
click at [348, 563] on link "InterNACHI - [US_STATE] Inspectors Convention & Expo" at bounding box center [293, 569] width 318 height 16
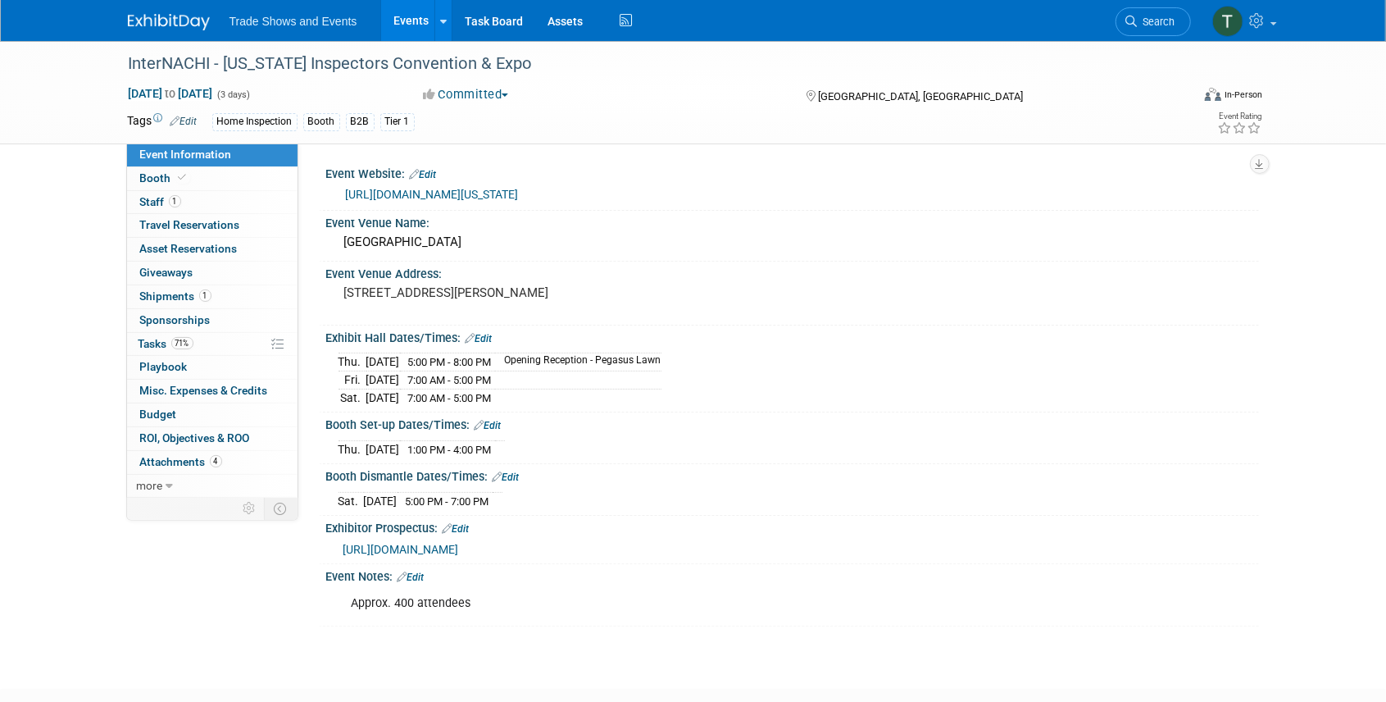
click at [416, 18] on link "Events" at bounding box center [411, 20] width 60 height 41
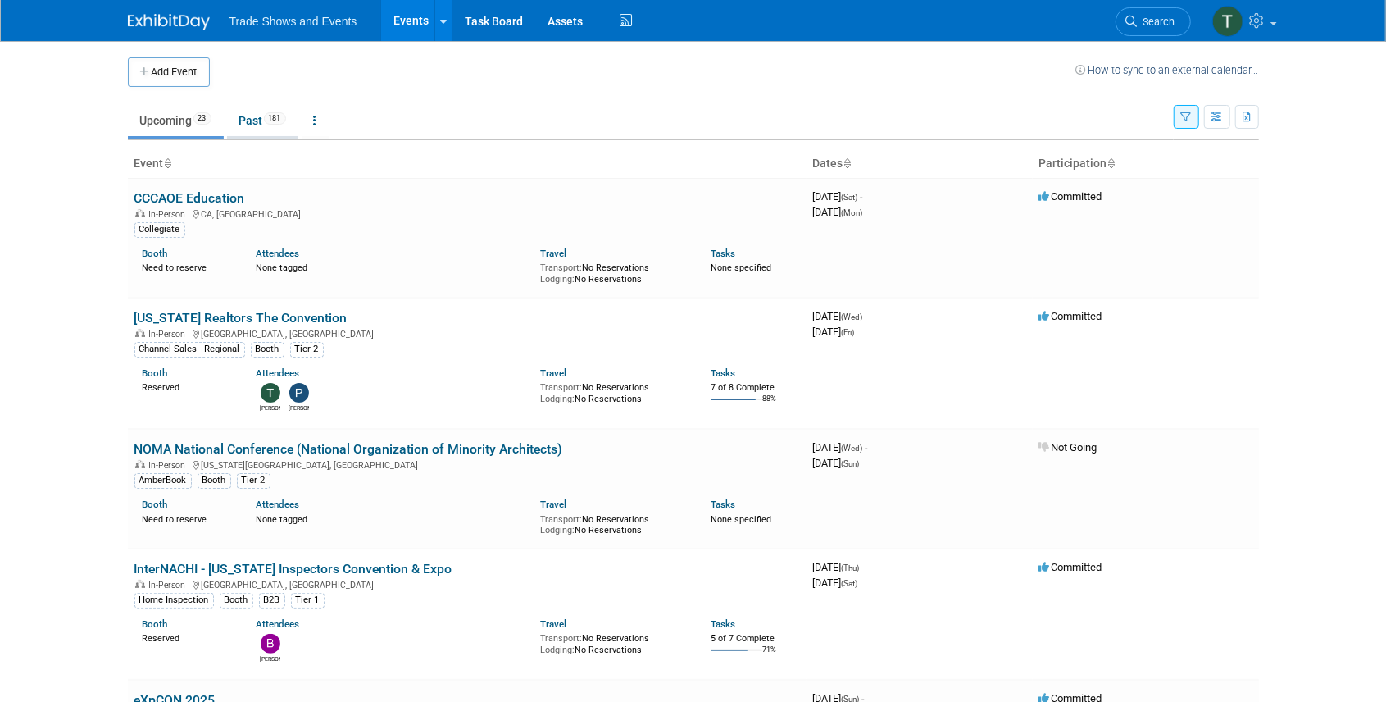
click at [254, 130] on link "Past 181" at bounding box center [262, 120] width 71 height 31
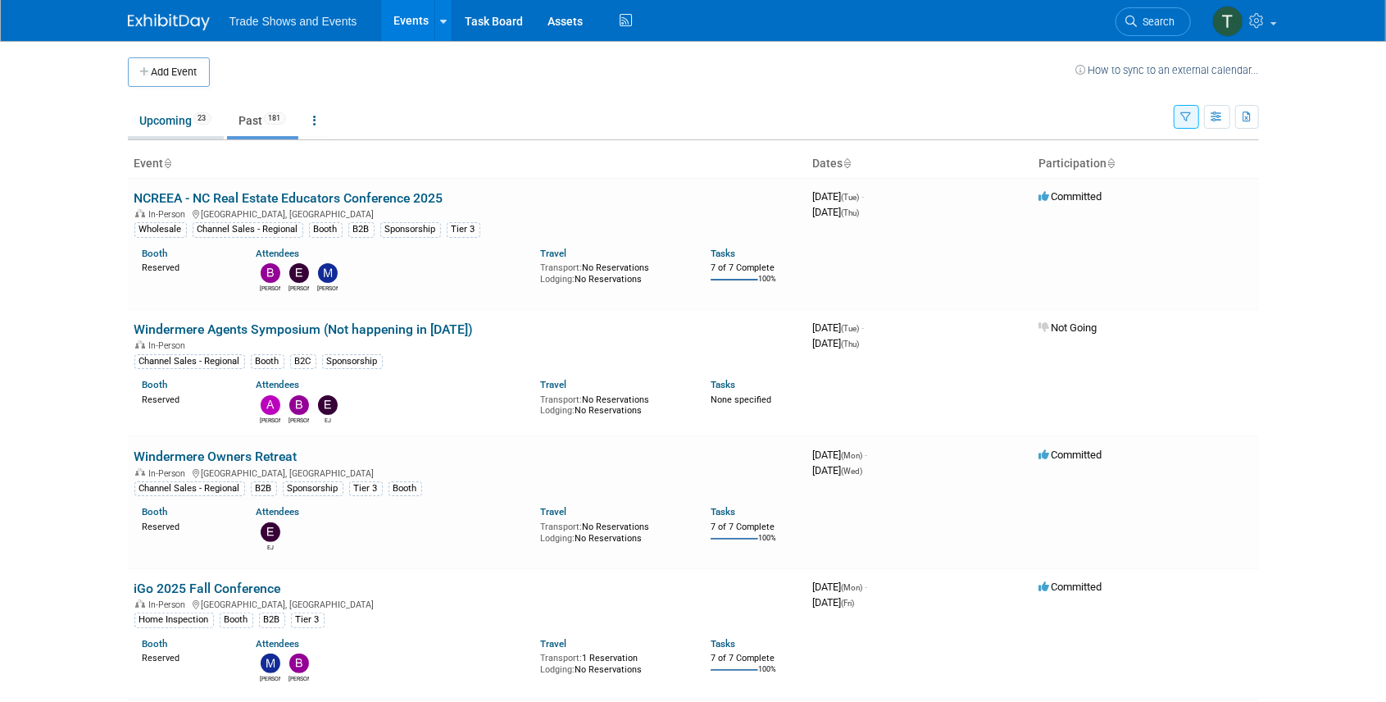
click at [162, 130] on link "Upcoming 23" at bounding box center [176, 120] width 96 height 31
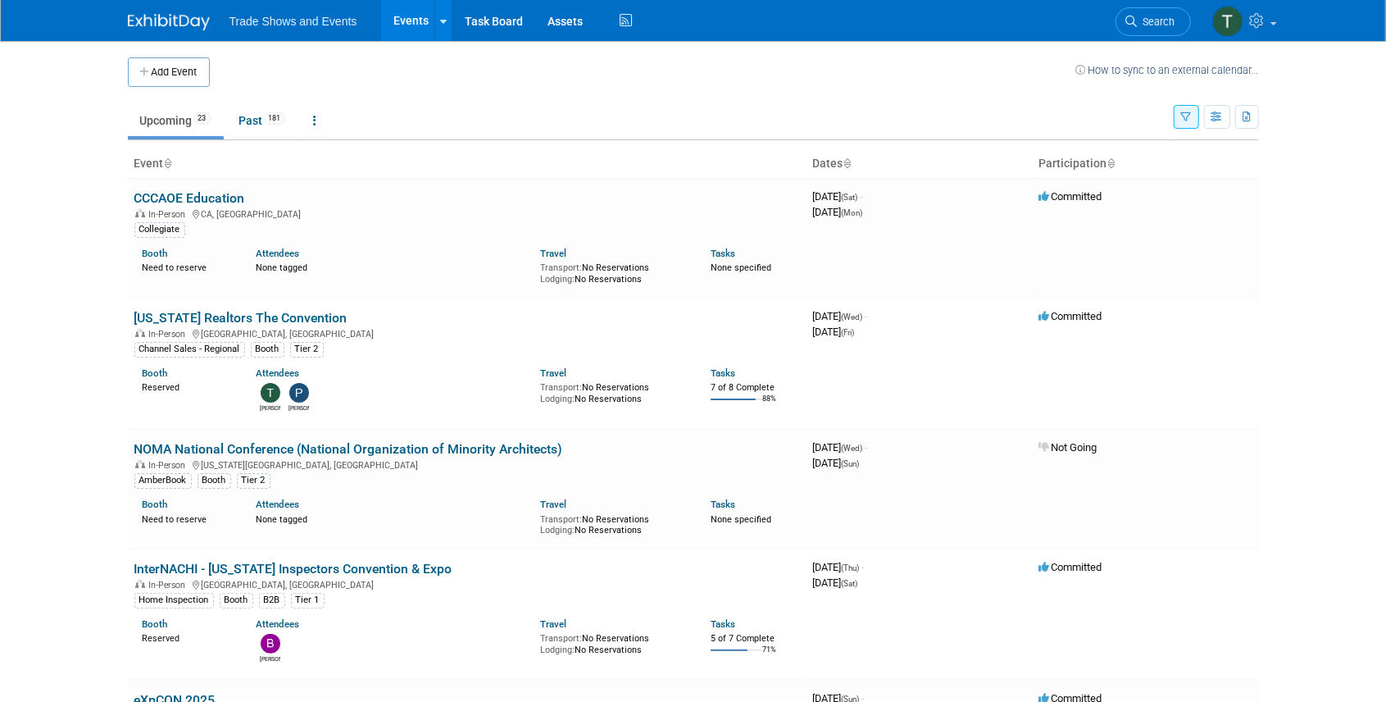
click at [1182, 113] on icon "button" at bounding box center [1187, 117] width 11 height 11
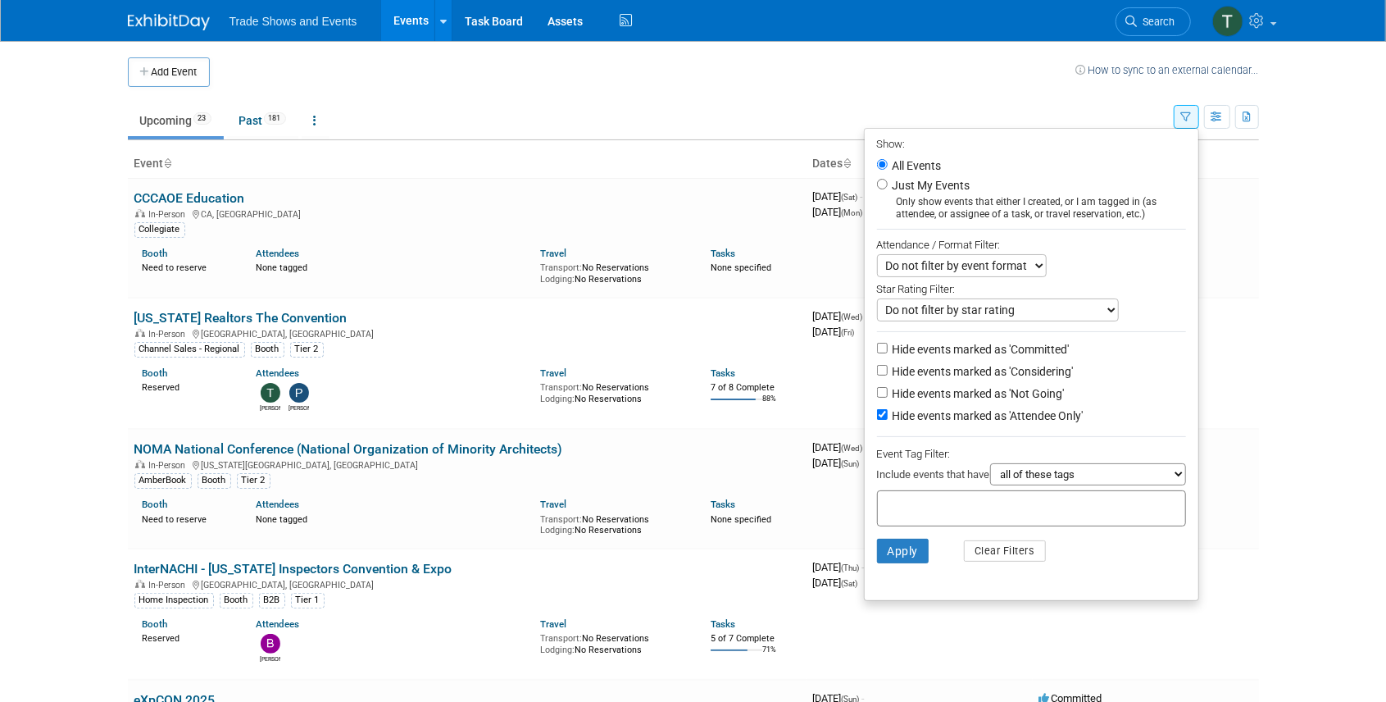
click at [932, 491] on div at bounding box center [1031, 508] width 309 height 36
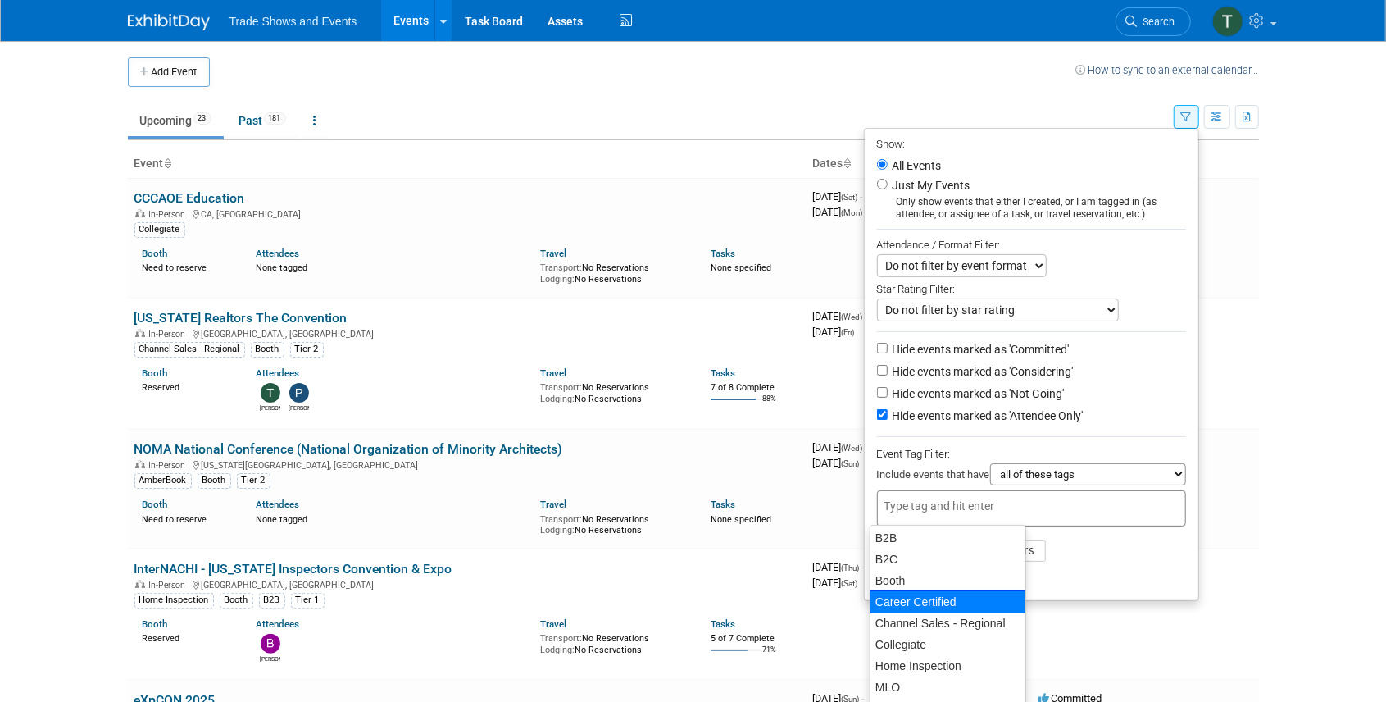
scroll to position [110, 0]
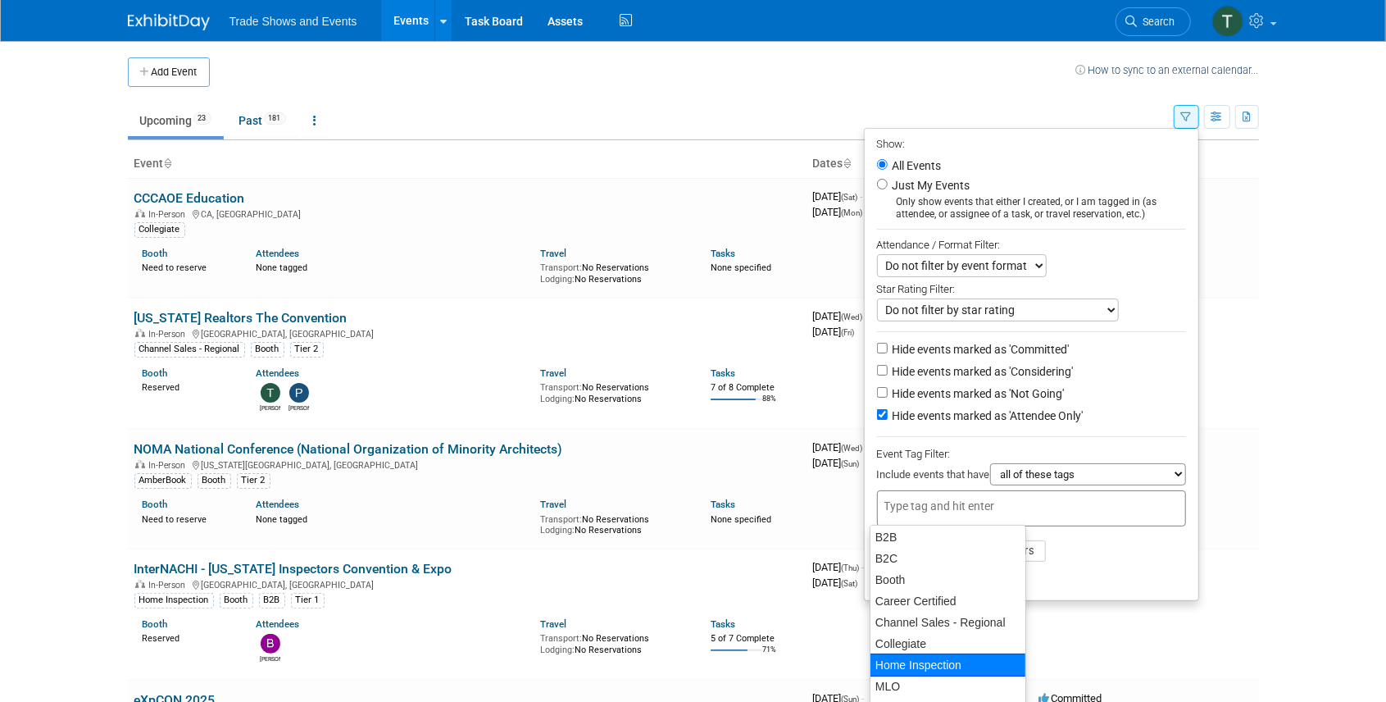
click at [935, 664] on div "Home Inspection" at bounding box center [948, 664] width 157 height 23
type input "Home Inspection"
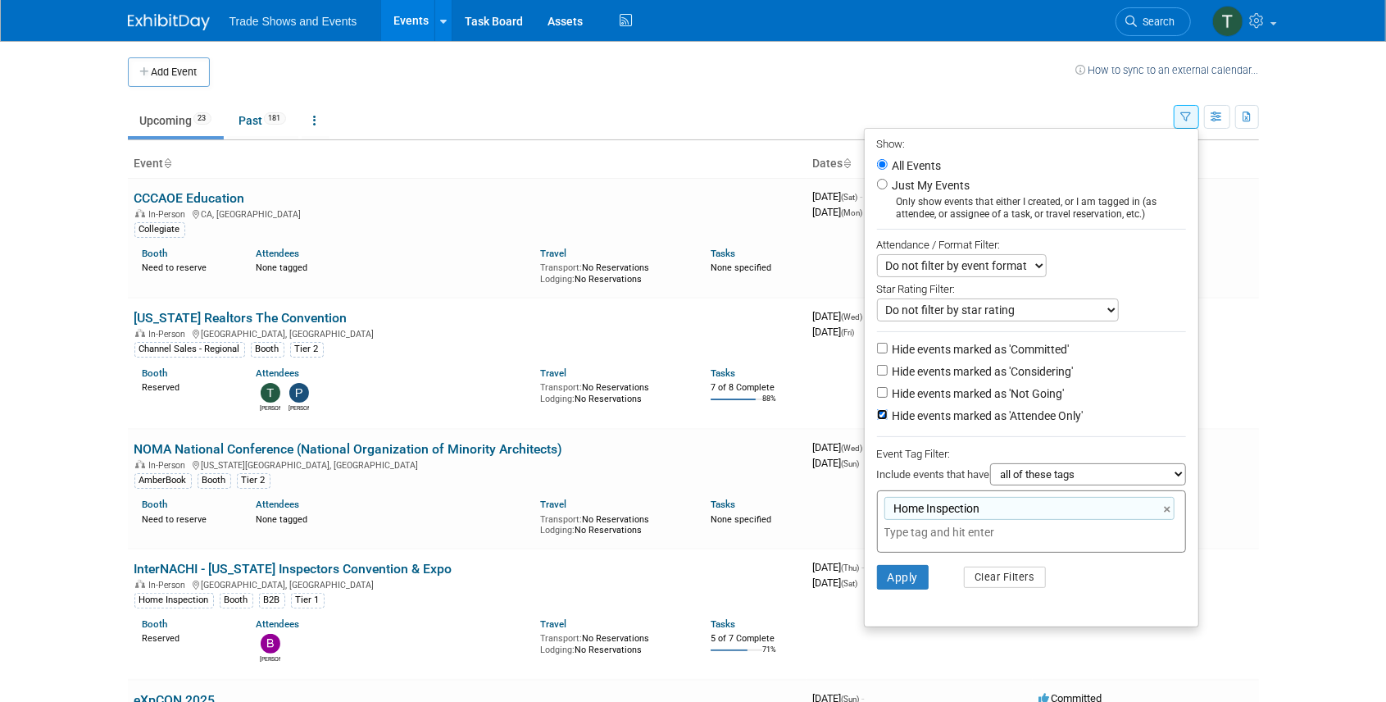
click at [877, 409] on input "Hide events marked as 'Attendee Only'" at bounding box center [882, 414] width 11 height 11
checkbox input "false"
click at [879, 344] on input "Hide events marked as 'Committed'" at bounding box center [882, 348] width 11 height 11
checkbox input "true"
drag, startPoint x: 874, startPoint y: 362, endPoint x: 875, endPoint y: 380, distance: 17.2
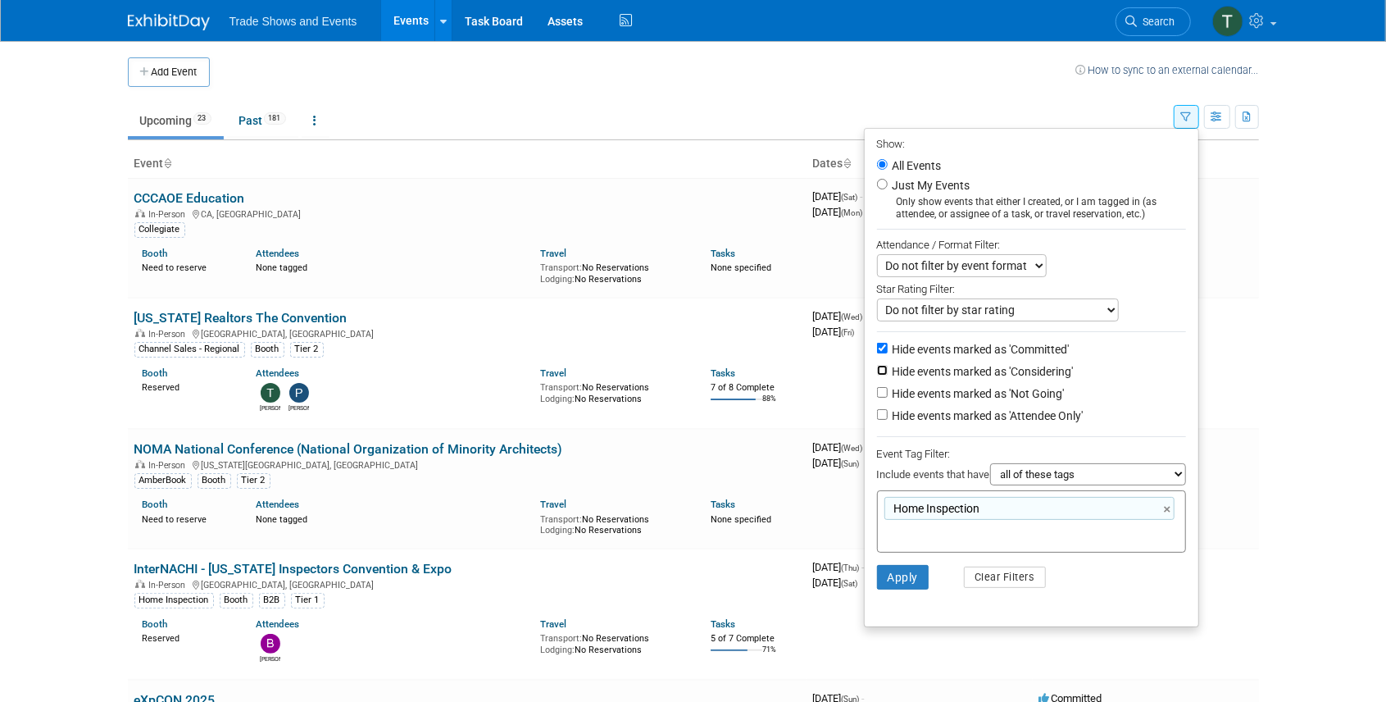
click at [877, 365] on input "Hide events marked as 'Considering'" at bounding box center [882, 370] width 11 height 11
checkbox input "true"
click at [877, 389] on input "Hide events marked as 'Not Going'" at bounding box center [882, 392] width 11 height 11
checkbox input "true"
click at [894, 577] on button "Apply" at bounding box center [903, 577] width 52 height 25
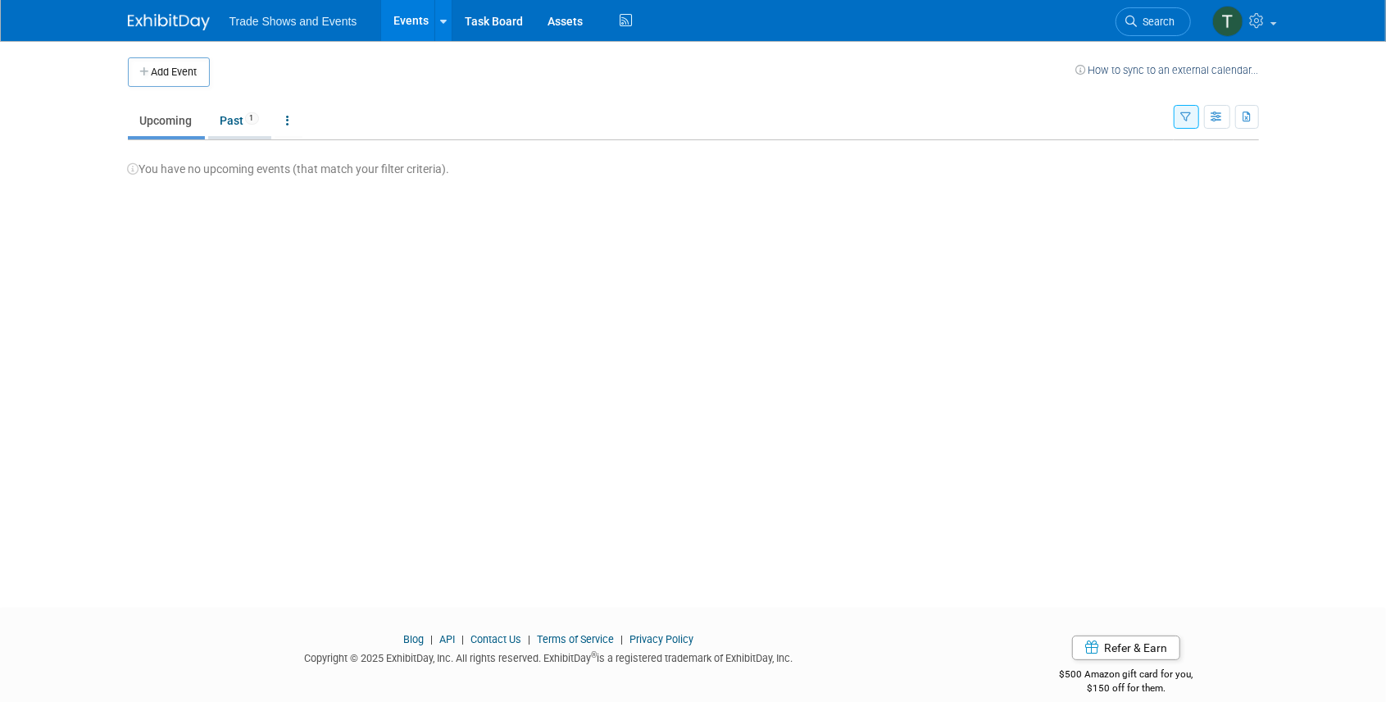
click at [239, 116] on link "Past 1" at bounding box center [239, 120] width 63 height 31
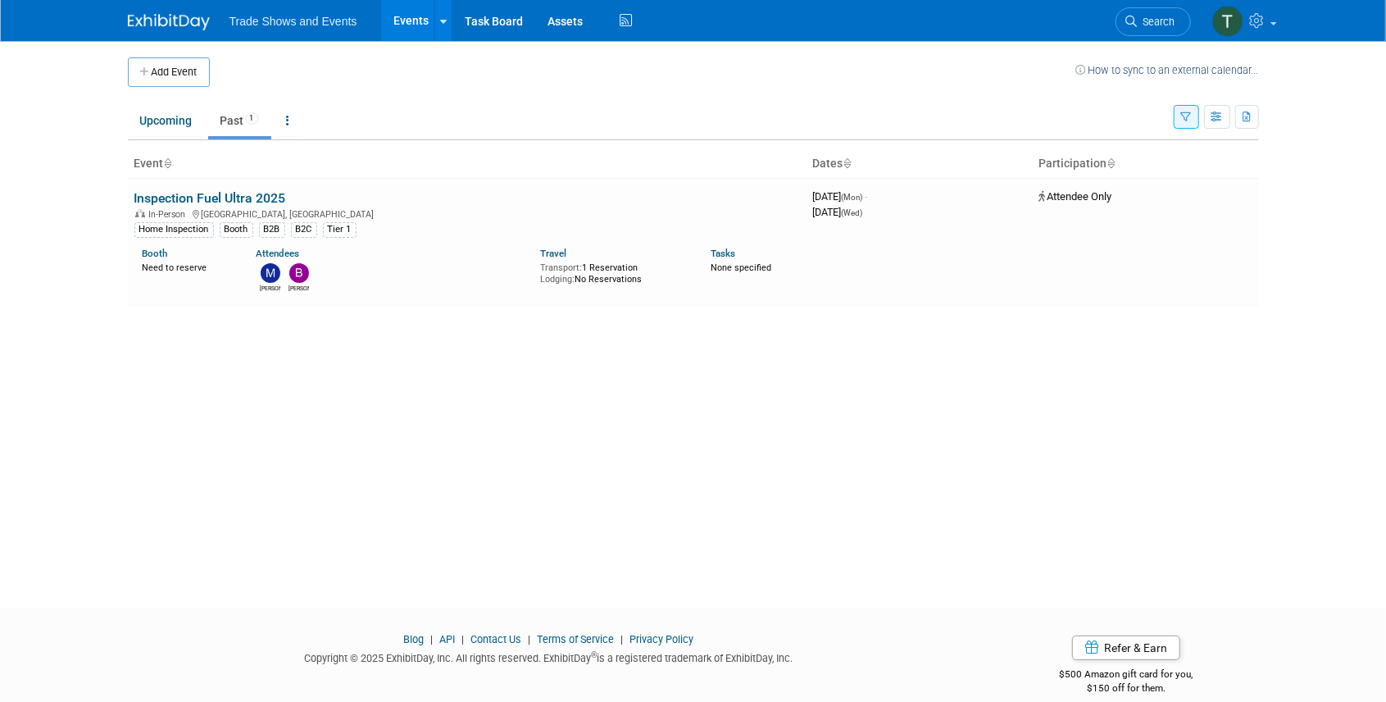
click at [1178, 108] on button "button" at bounding box center [1186, 117] width 25 height 24
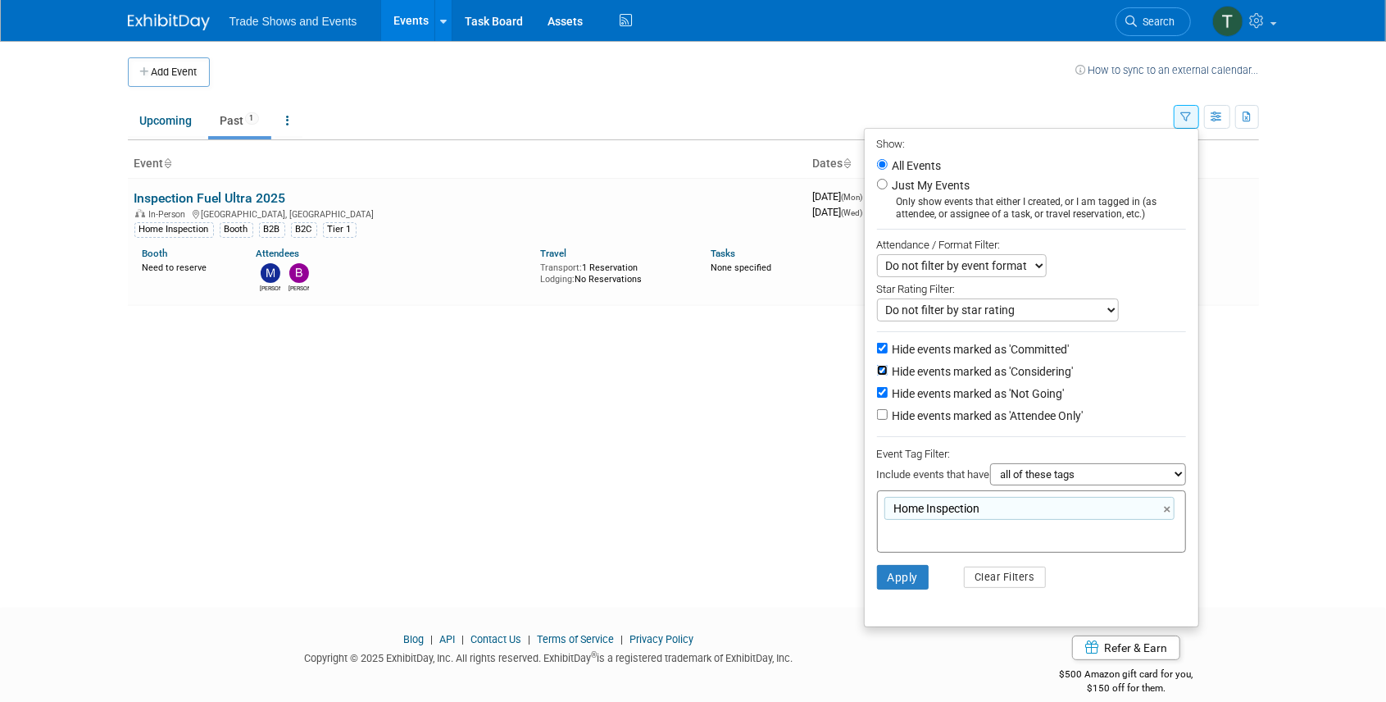
click at [877, 368] on input "Hide events marked as 'Considering'" at bounding box center [882, 370] width 11 height 11
click at [878, 367] on input "Hide events marked as 'Considering'" at bounding box center [882, 370] width 11 height 11
checkbox input "true"
click at [877, 348] on input "Hide events marked as 'Committed'" at bounding box center [882, 348] width 11 height 11
checkbox input "false"
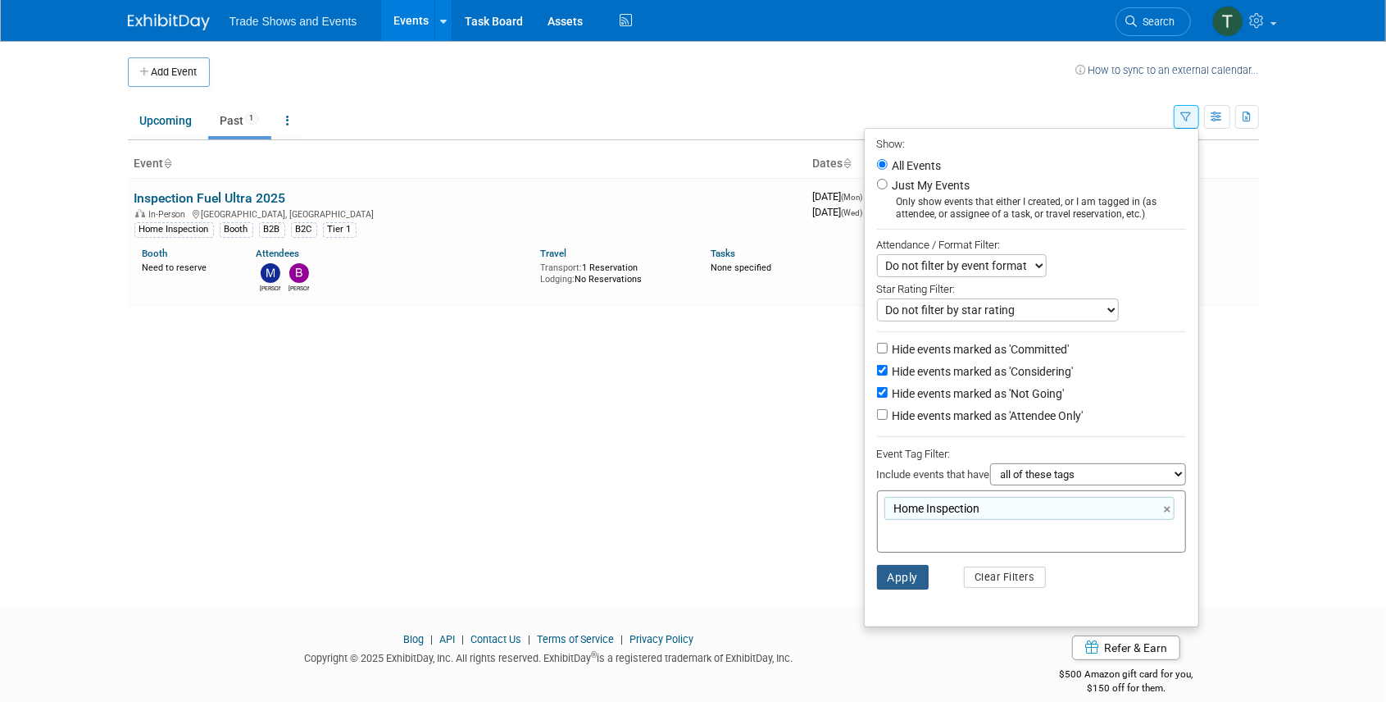
click at [904, 578] on button "Apply" at bounding box center [903, 577] width 52 height 25
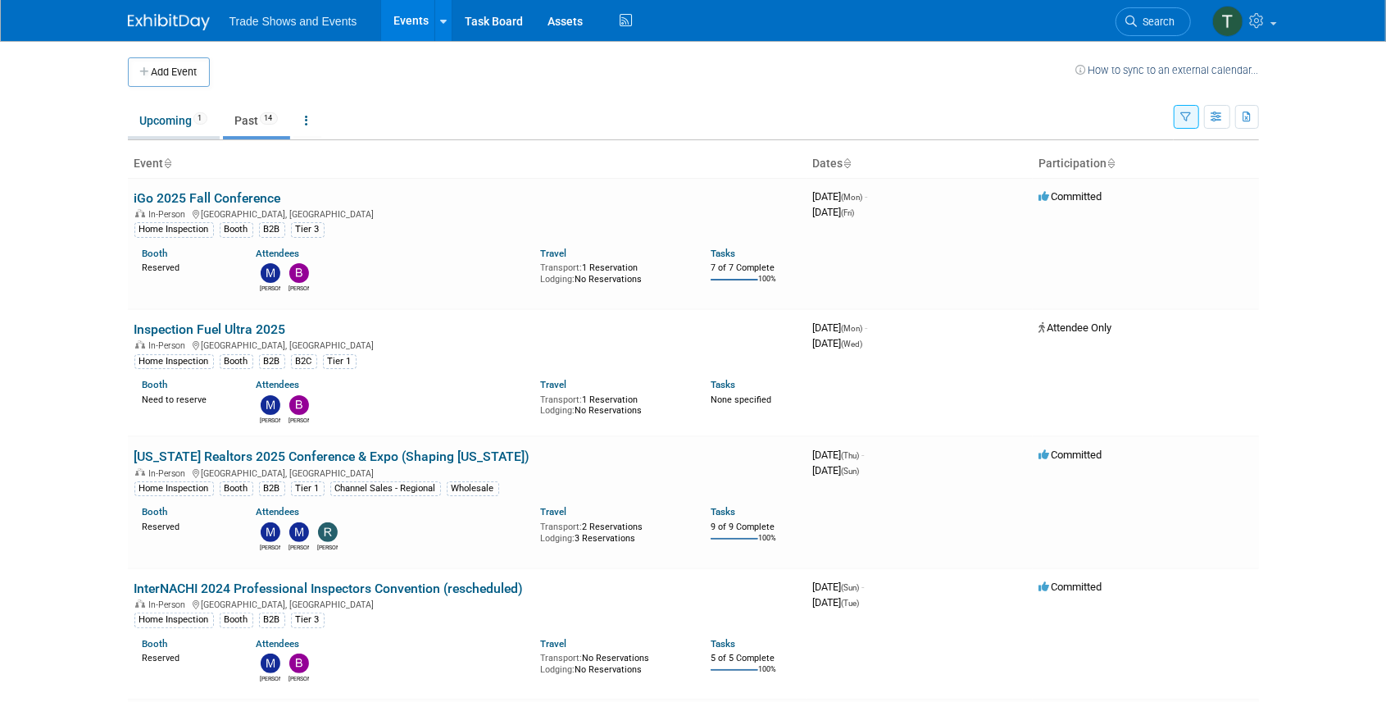
click at [167, 121] on link "Upcoming 1" at bounding box center [174, 120] width 92 height 31
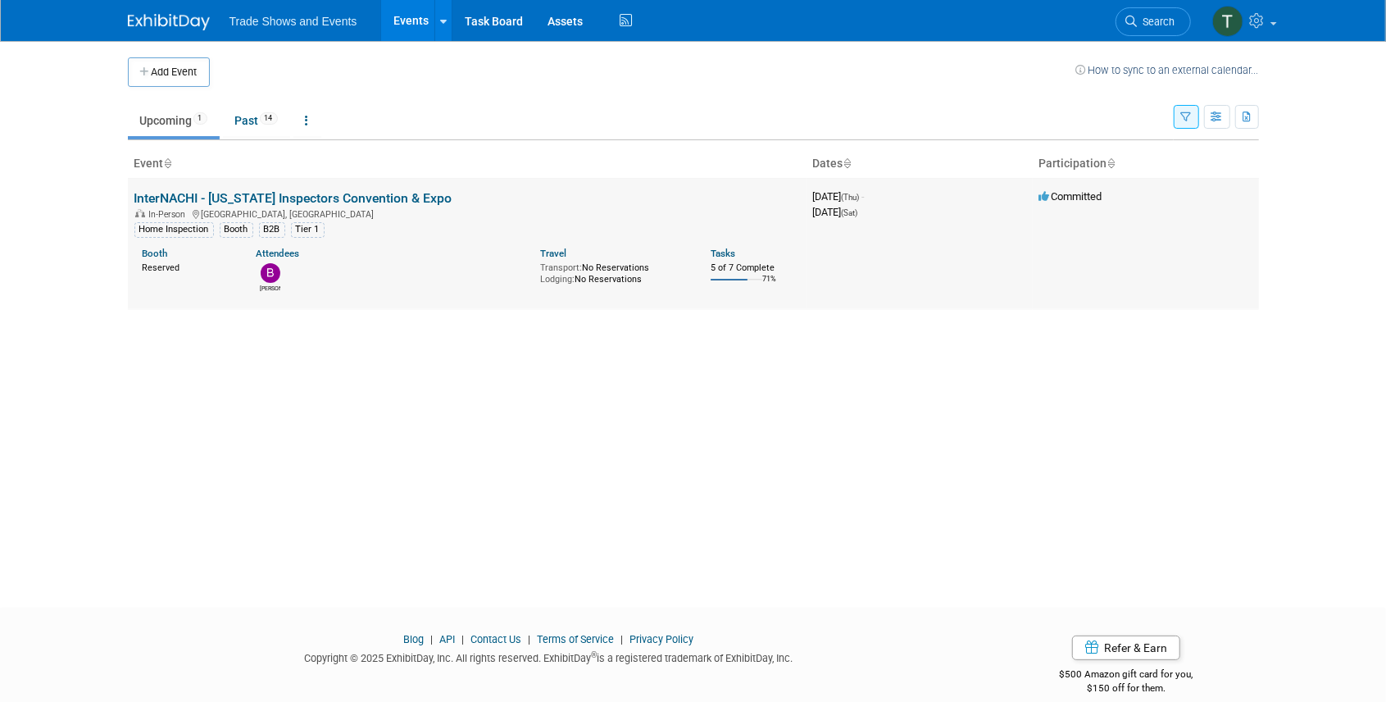
click at [265, 194] on link "InterNACHI - [US_STATE] Inspectors Convention & Expo" at bounding box center [293, 198] width 318 height 16
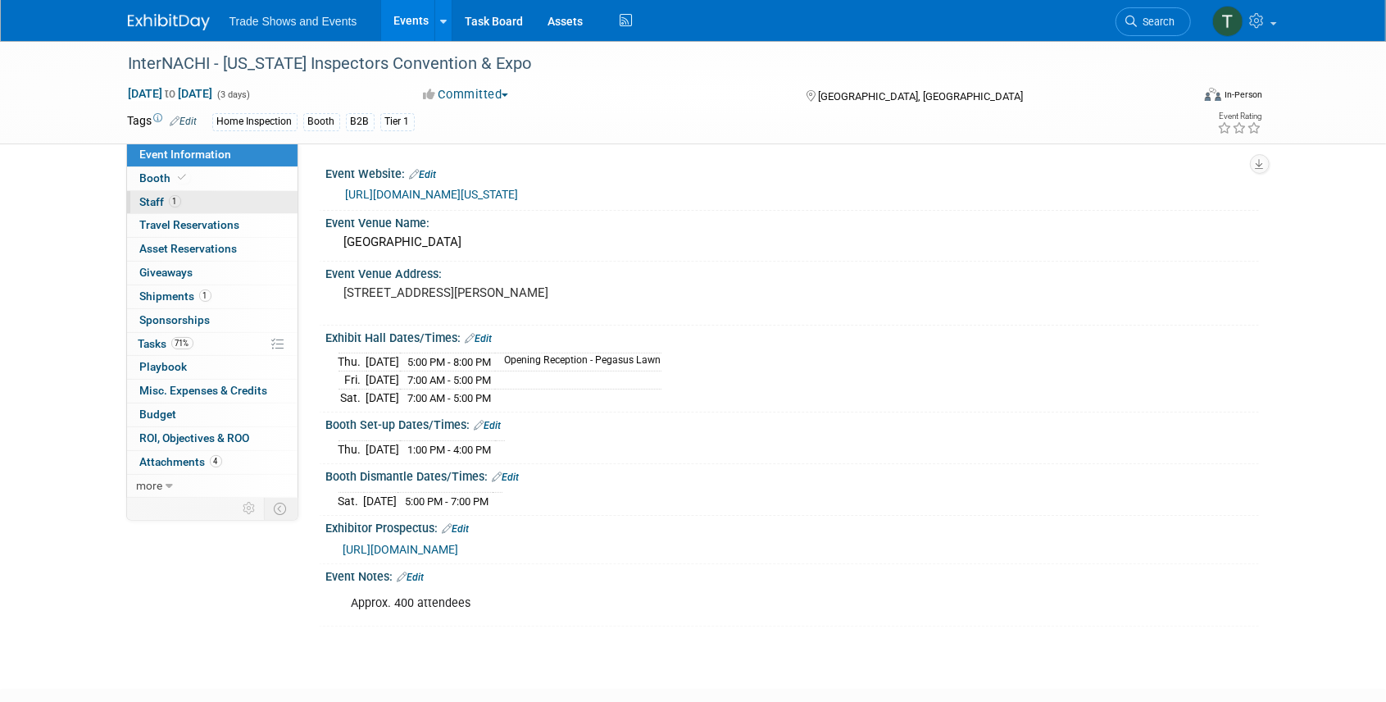
click at [155, 205] on span "Staff 1" at bounding box center [160, 201] width 41 height 13
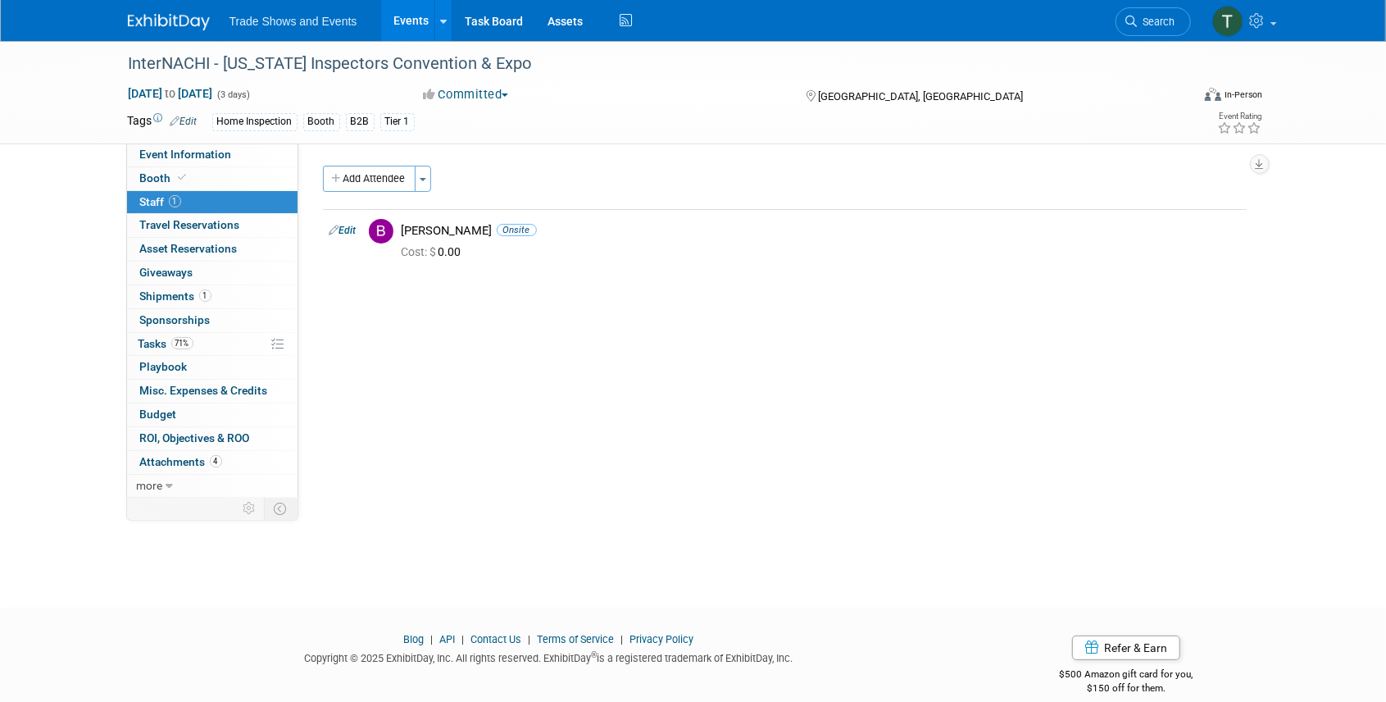
drag, startPoint x: 379, startPoint y: 171, endPoint x: 400, endPoint y: 182, distance: 23.8
click at [379, 171] on button "Add Attendee" at bounding box center [369, 179] width 93 height 26
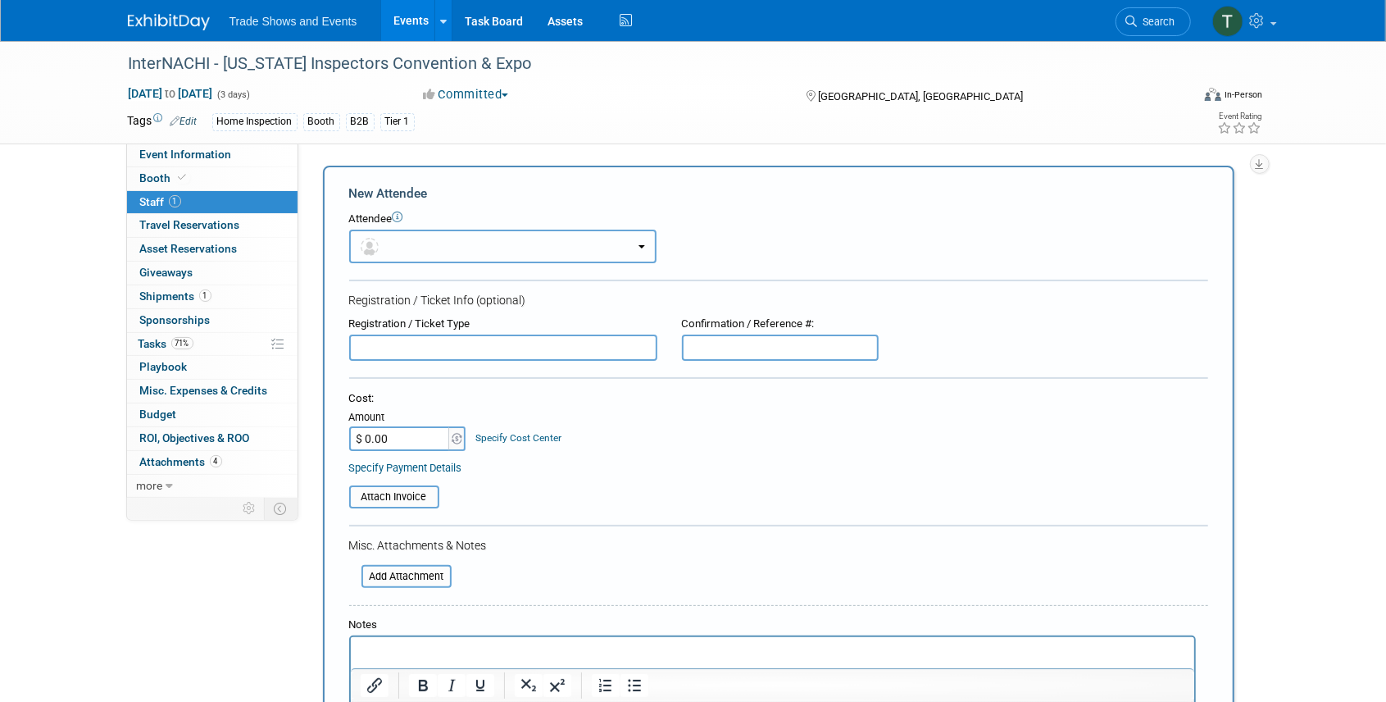
click at [467, 246] on button "button" at bounding box center [502, 247] width 307 height 34
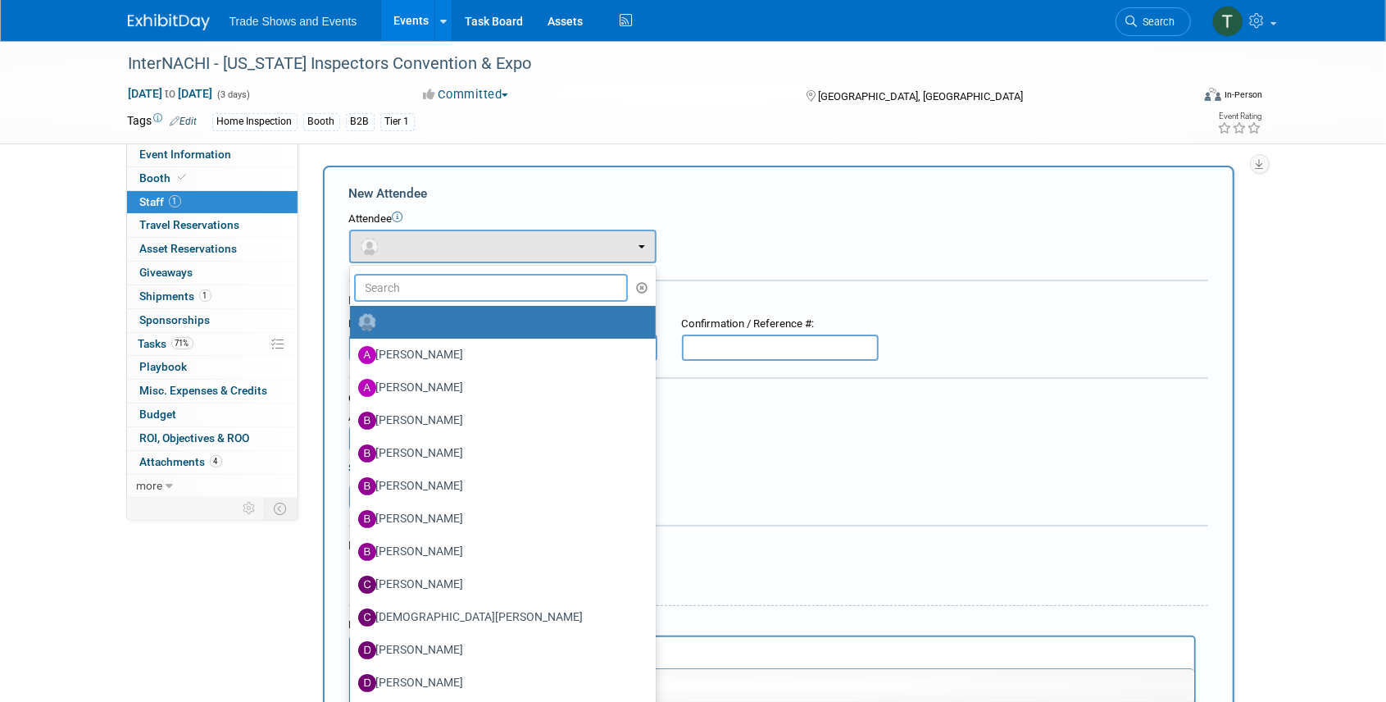
click at [436, 287] on input "text" at bounding box center [491, 288] width 275 height 28
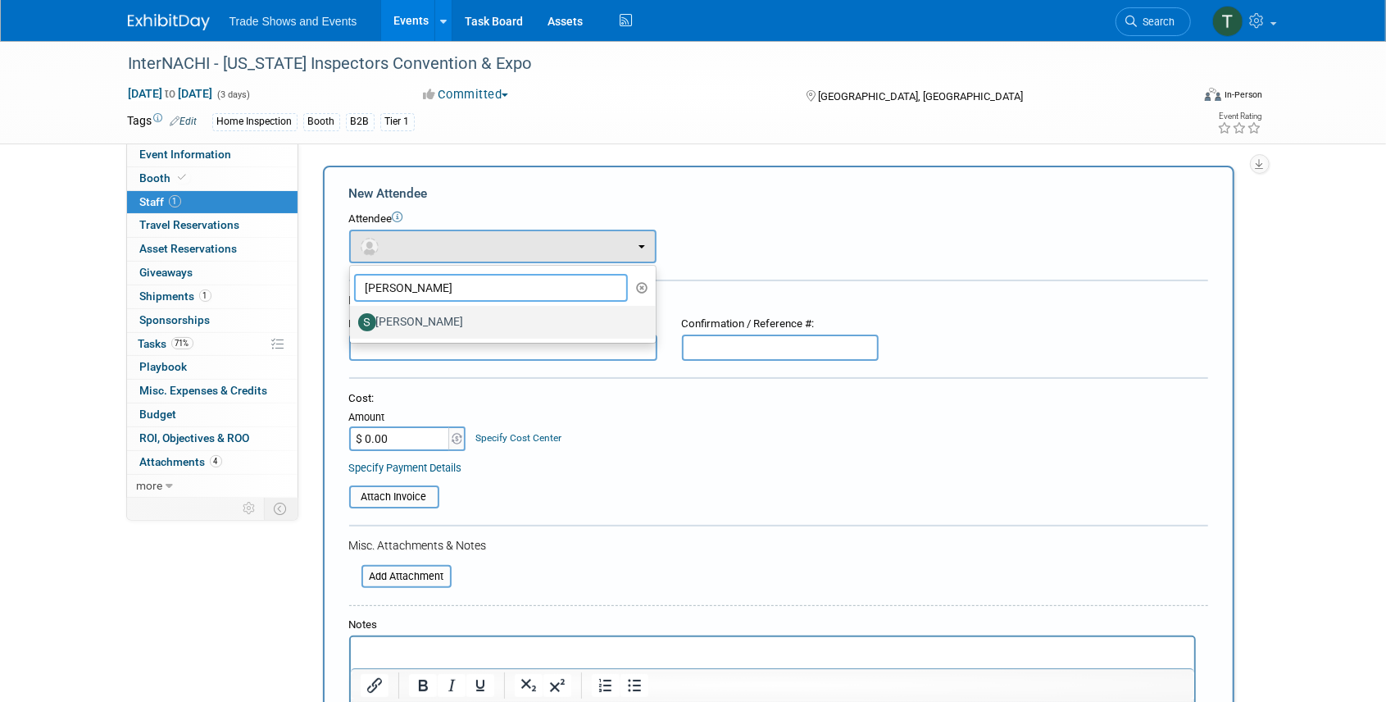
type input "simon"
click at [437, 321] on label "Simona Daneshfar" at bounding box center [498, 322] width 281 height 26
click at [353, 321] on input "Simona Daneshfar" at bounding box center [347, 320] width 11 height 11
select select "06380ed8-bb53-41a4-abd5-a5bf9d4a14c7"
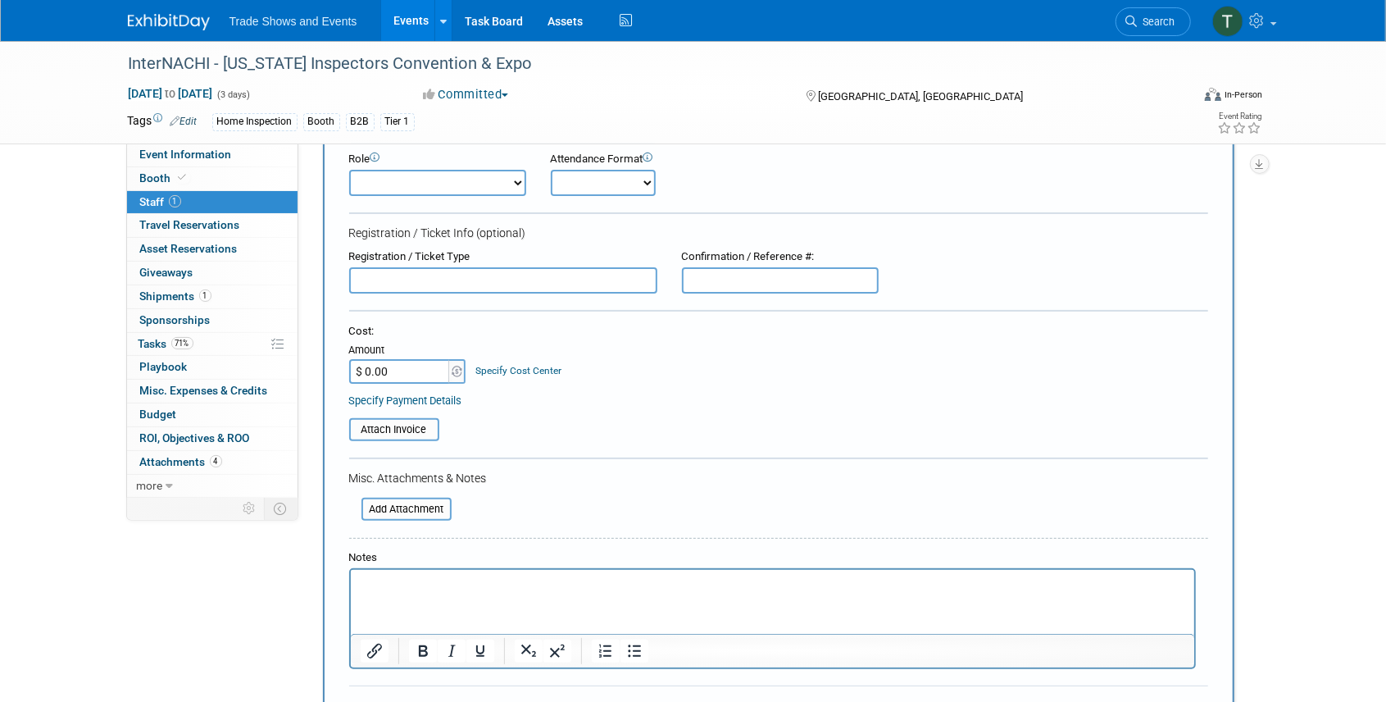
scroll to position [54, 0]
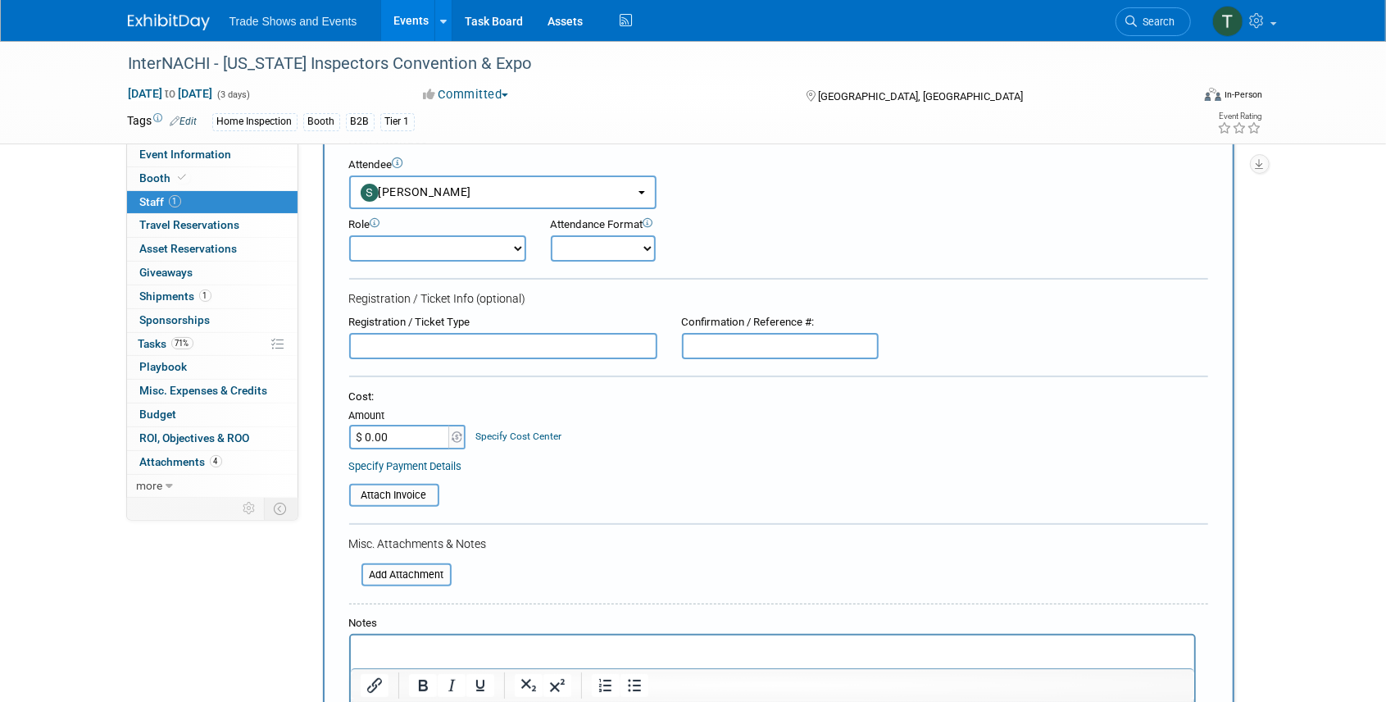
click at [612, 241] on select "Onsite Remote" at bounding box center [603, 248] width 105 height 26
select select "1"
click at [551, 235] on select "Onsite Remote" at bounding box center [603, 248] width 105 height 26
click at [444, 250] on select "Demonstrator Host Planner Presenter Sales Representative Set-up/Dismantle Crew …" at bounding box center [437, 248] width 177 height 26
select select "4"
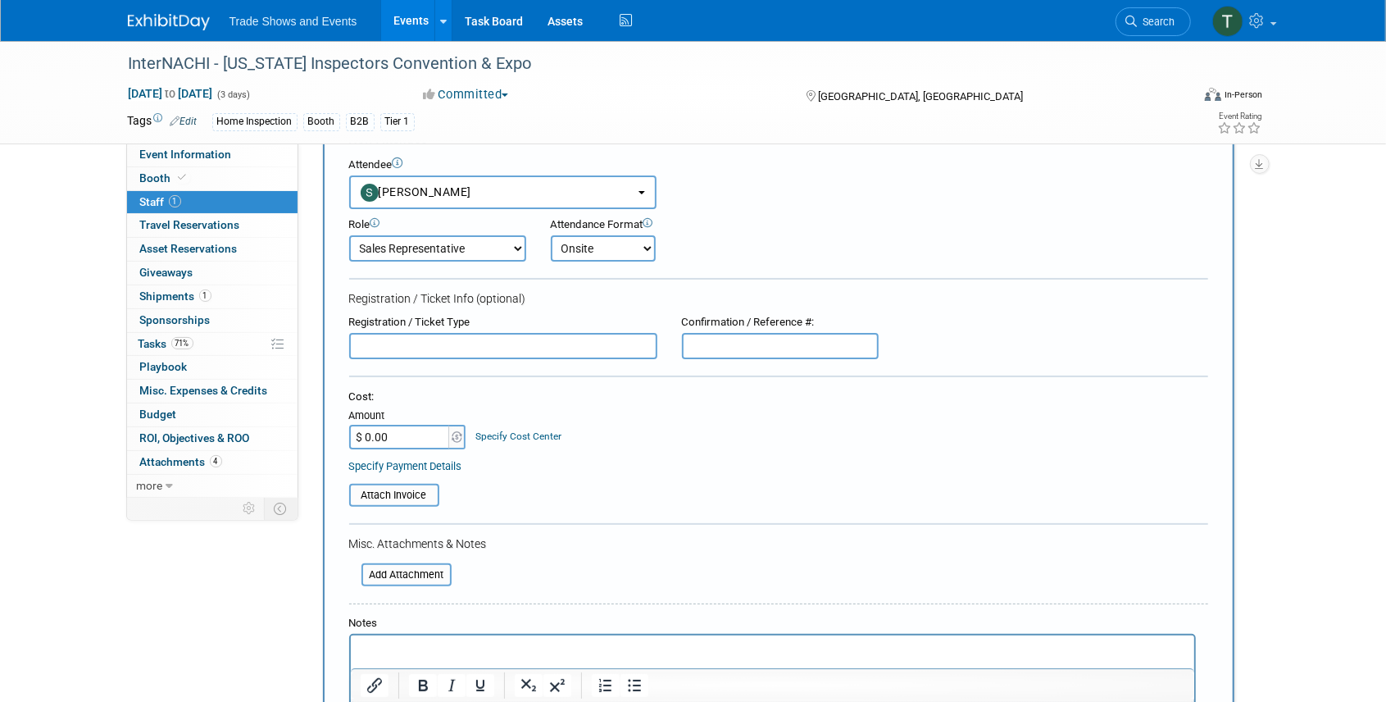
click at [349, 235] on select "Demonstrator Host Planner Presenter Sales Representative Set-up/Dismantle Crew …" at bounding box center [437, 248] width 177 height 26
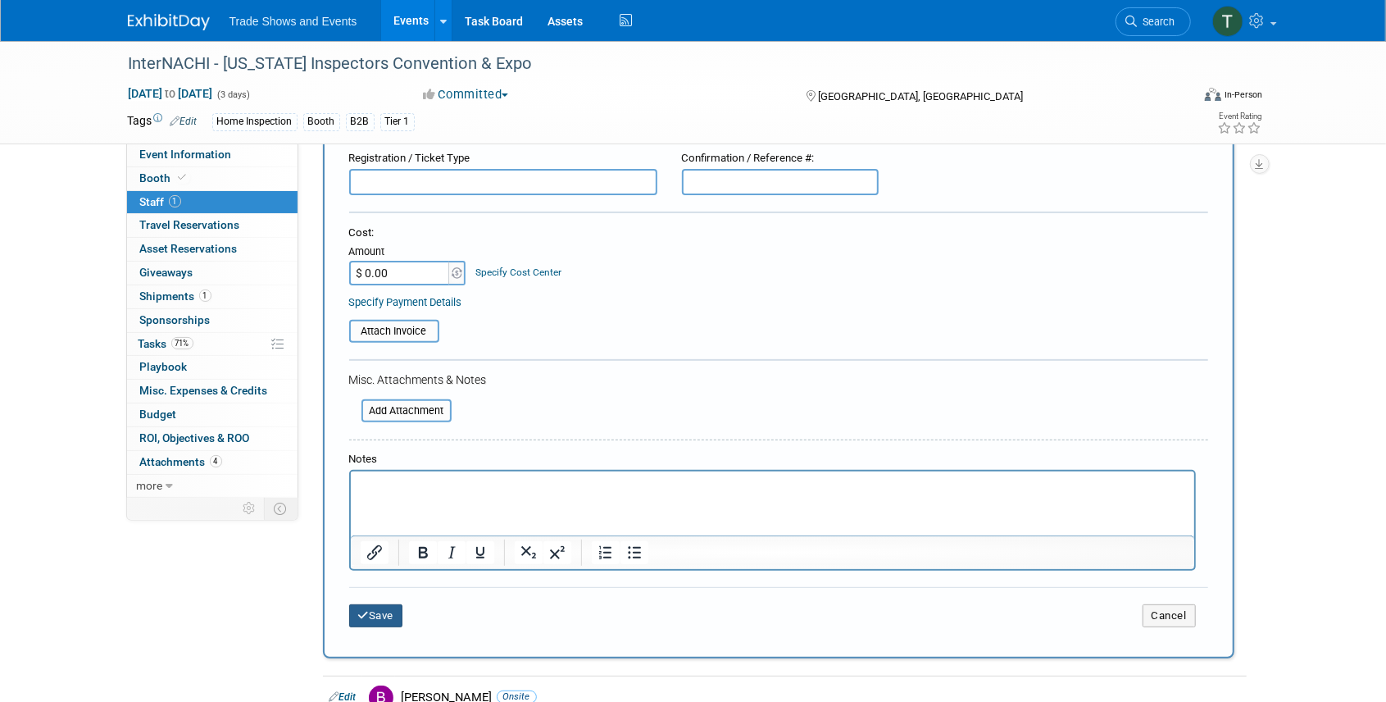
click at [380, 613] on button "Save" at bounding box center [376, 615] width 54 height 23
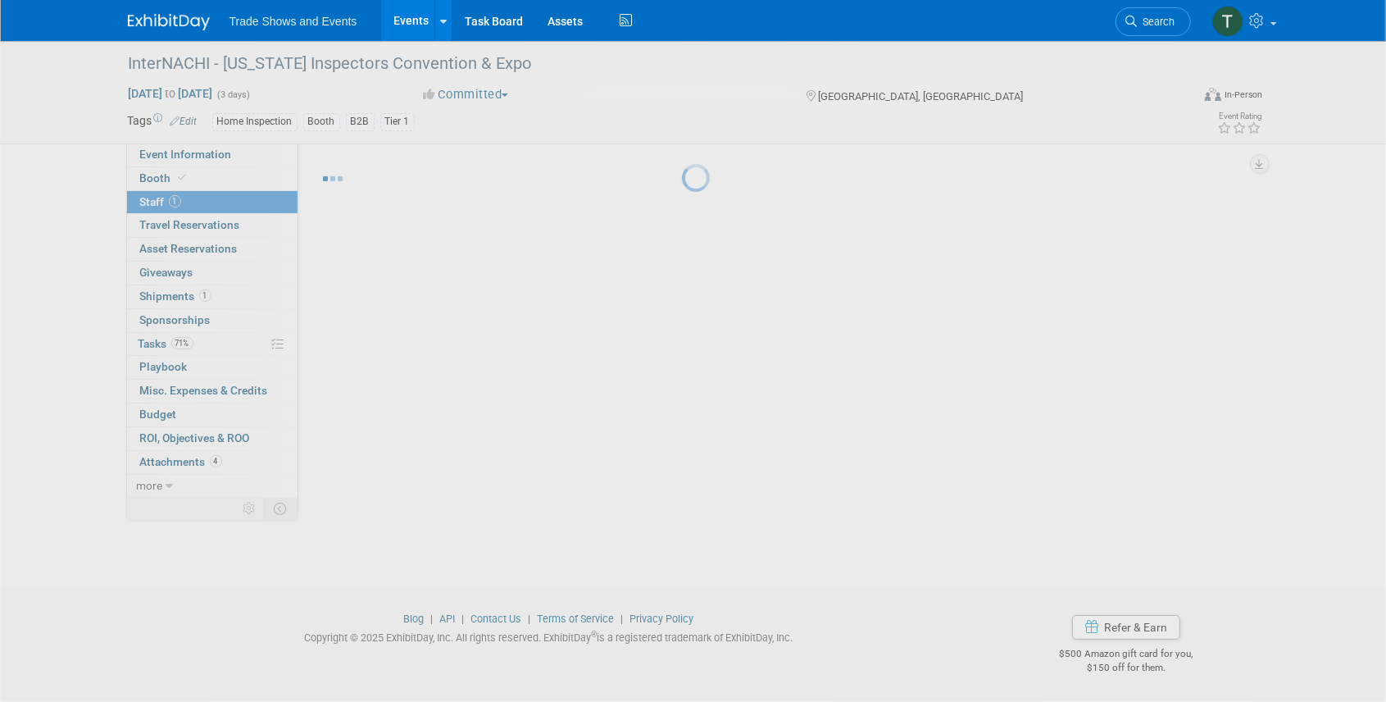
scroll to position [20, 0]
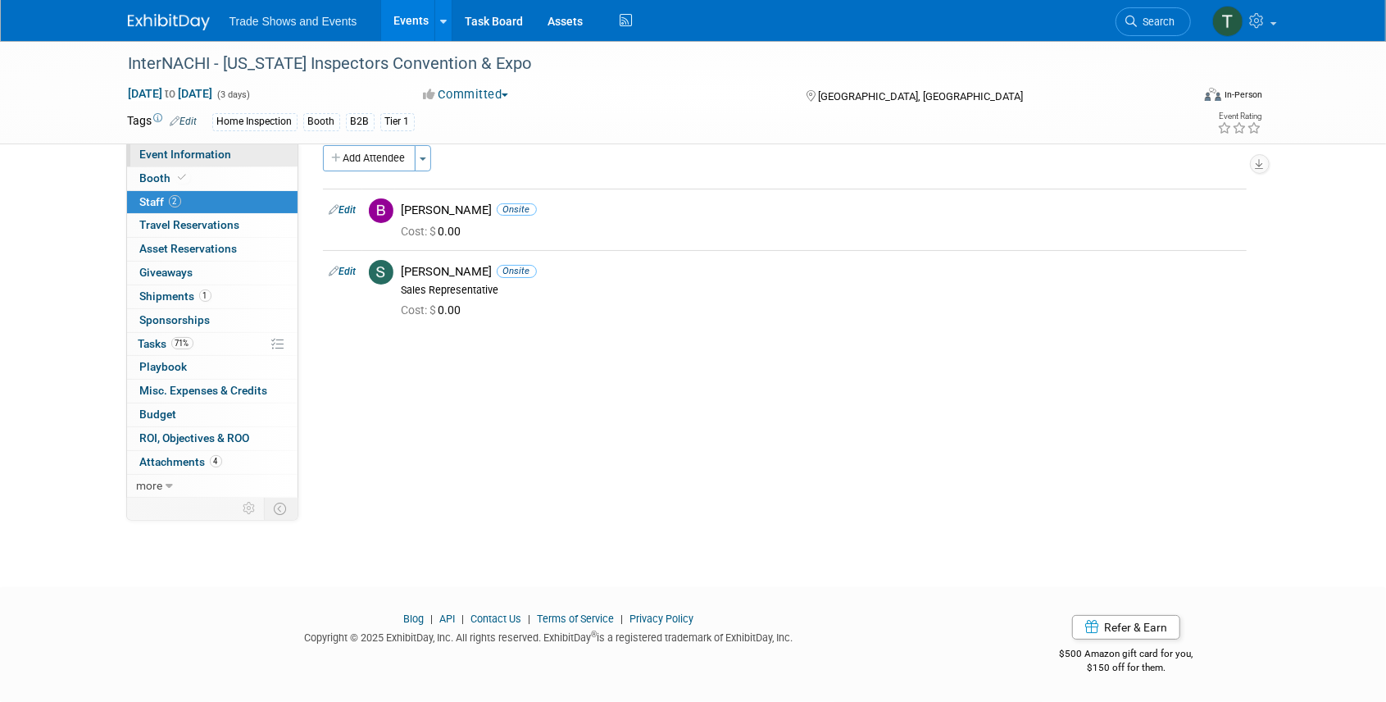
click at [165, 159] on span "Event Information" at bounding box center [186, 154] width 92 height 13
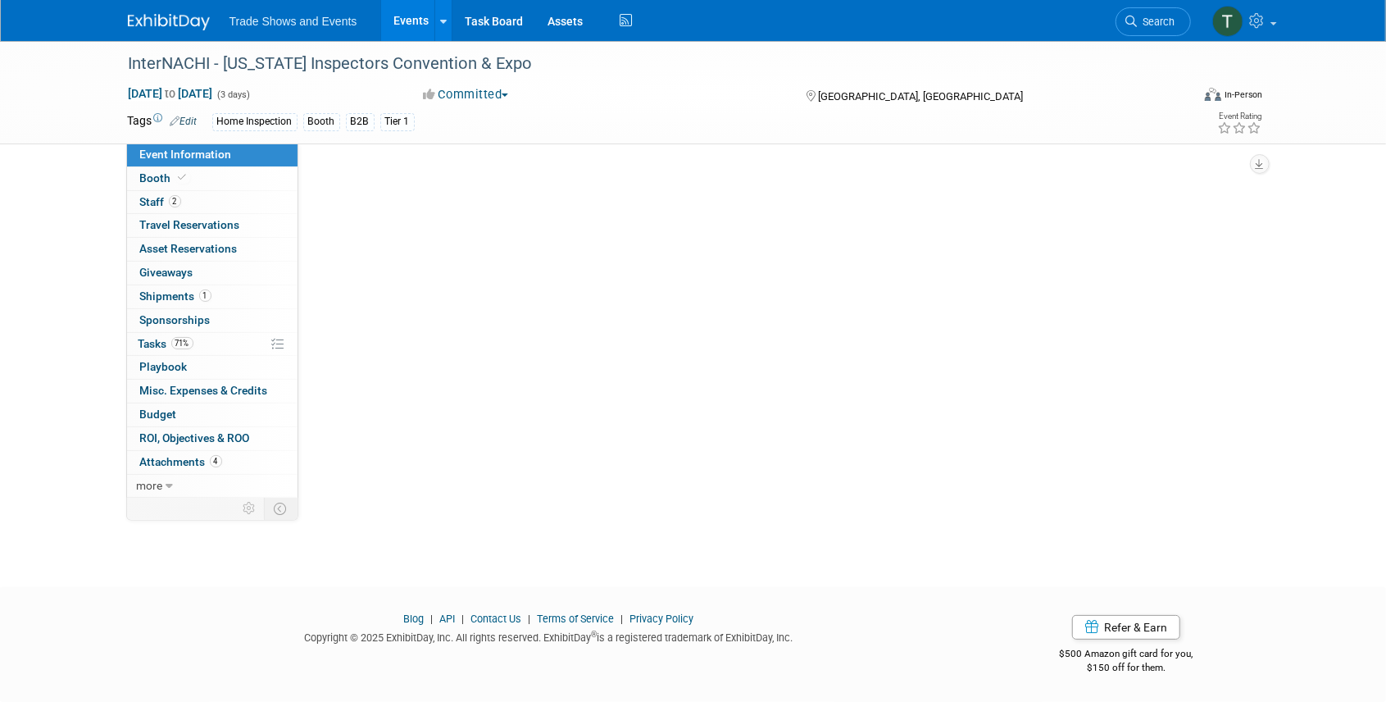
scroll to position [0, 0]
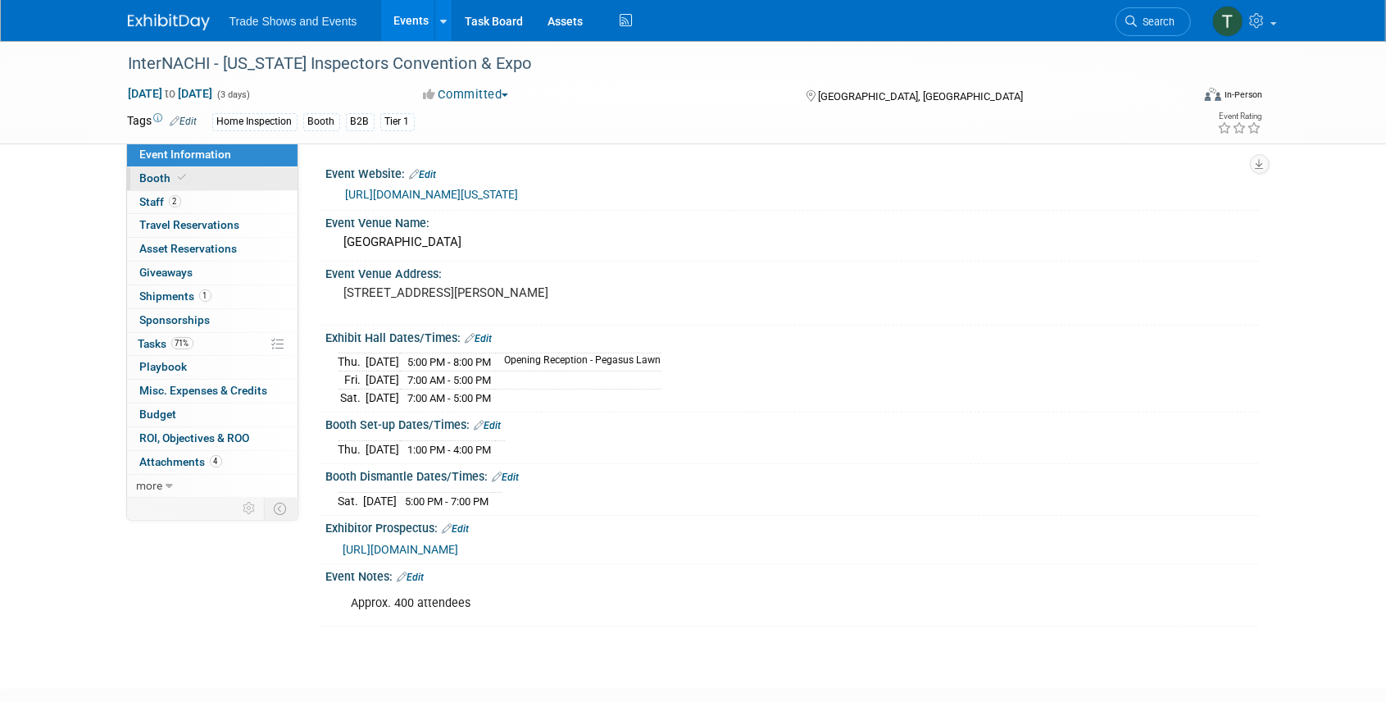
click at [179, 180] on icon at bounding box center [183, 177] width 8 height 9
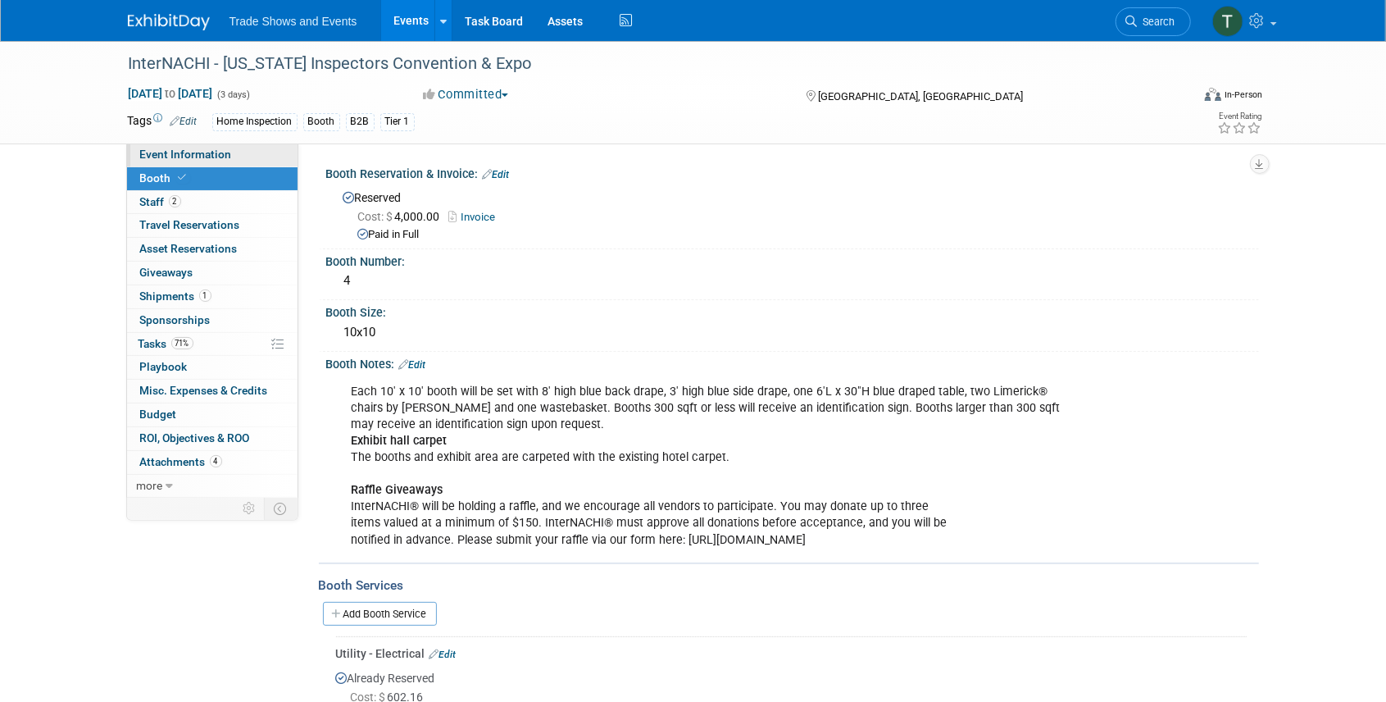
click at [171, 154] on span "Event Information" at bounding box center [186, 154] width 92 height 13
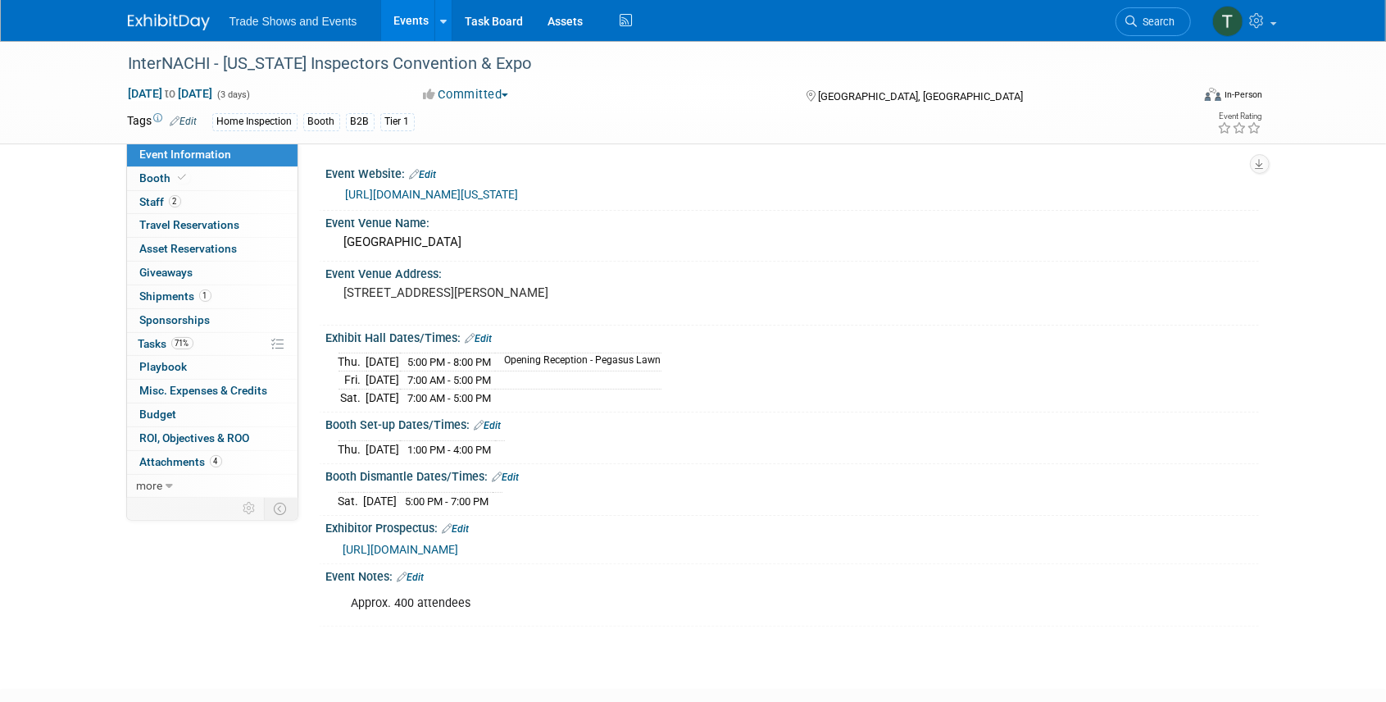
click at [453, 189] on link "https://www.nachi.org/texas-convention-25/" at bounding box center [432, 194] width 173 height 13
click at [416, 19] on link "Events" at bounding box center [411, 20] width 60 height 41
